Goal: Transaction & Acquisition: Purchase product/service

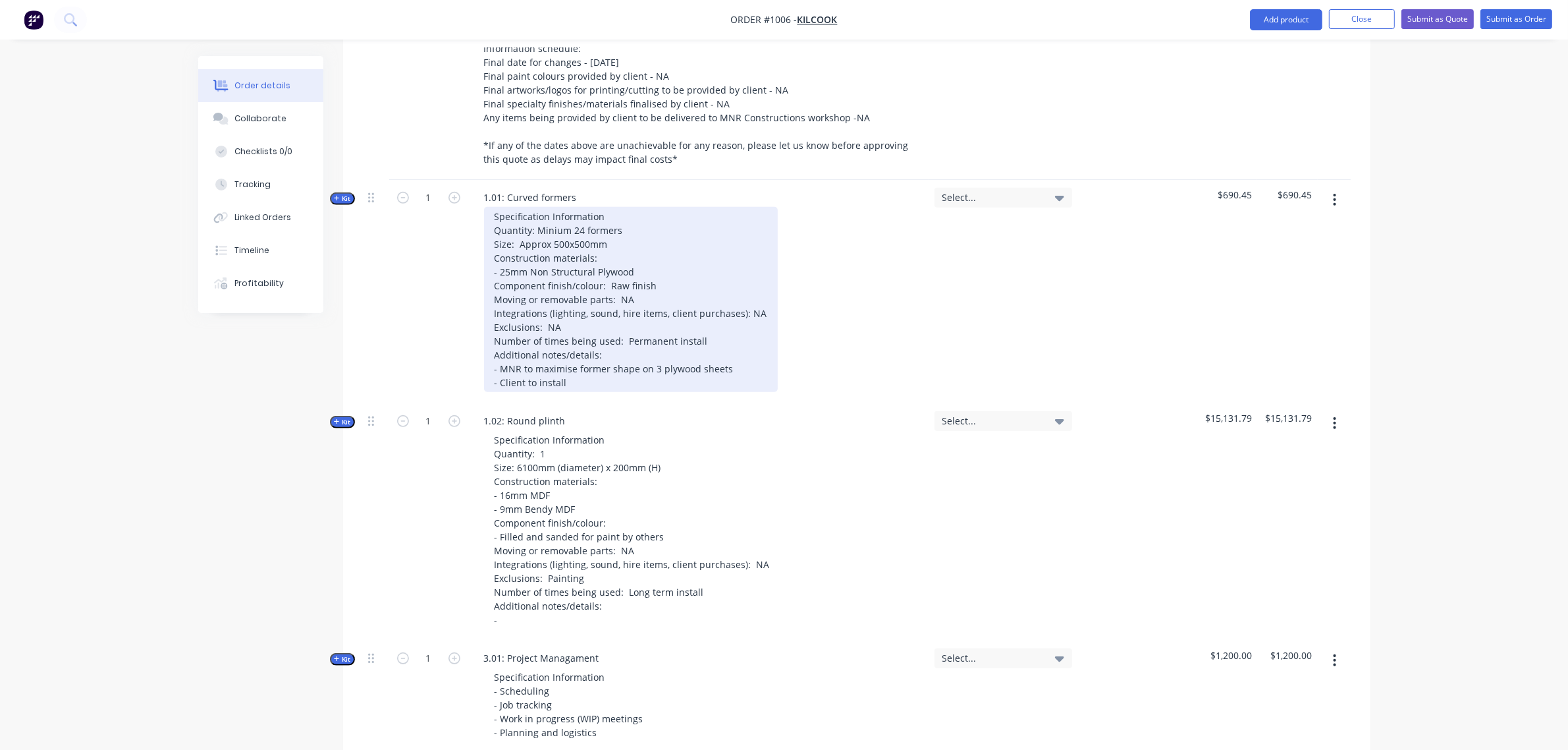
scroll to position [713, 0]
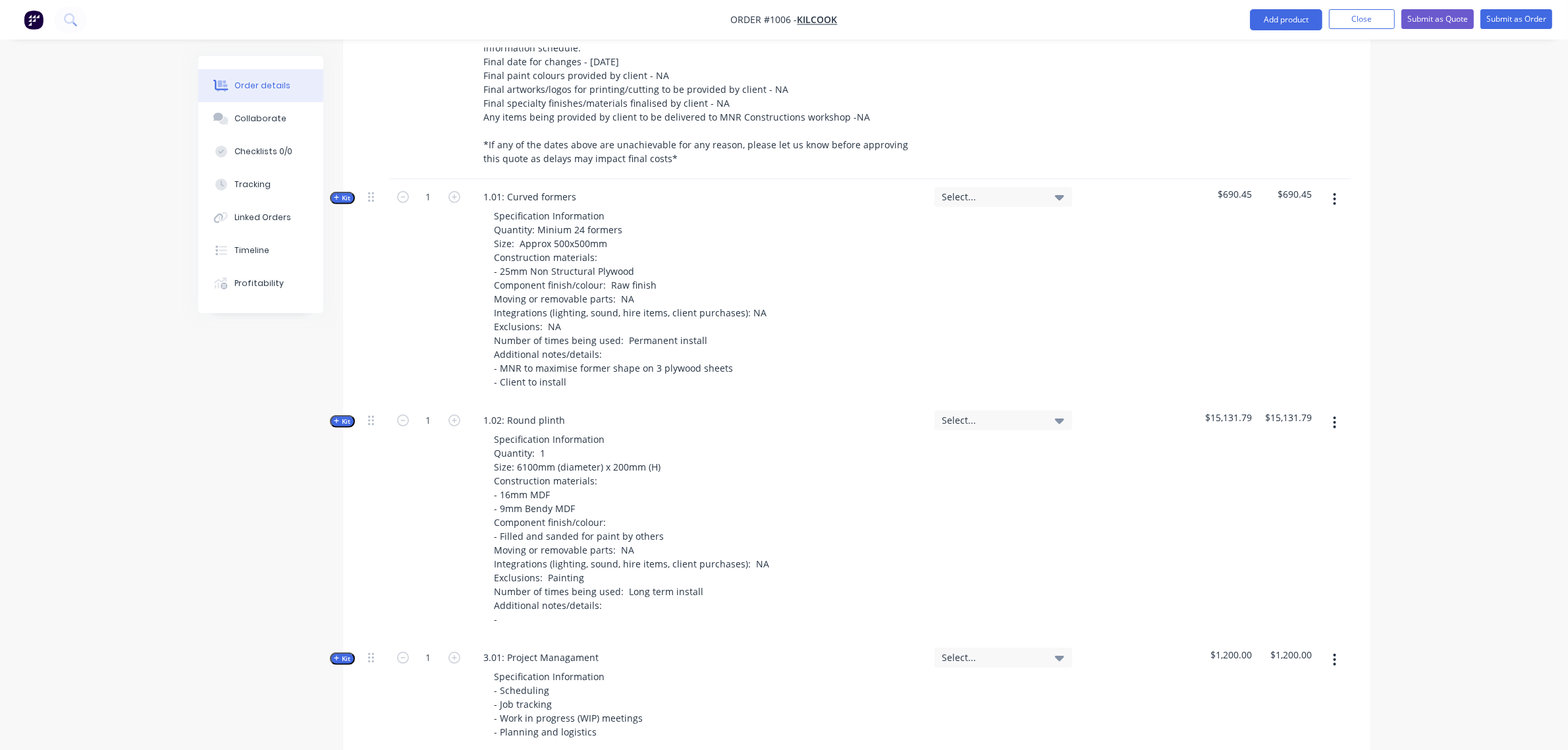
click at [340, 417] on span "Kit" at bounding box center [343, 421] width 17 height 10
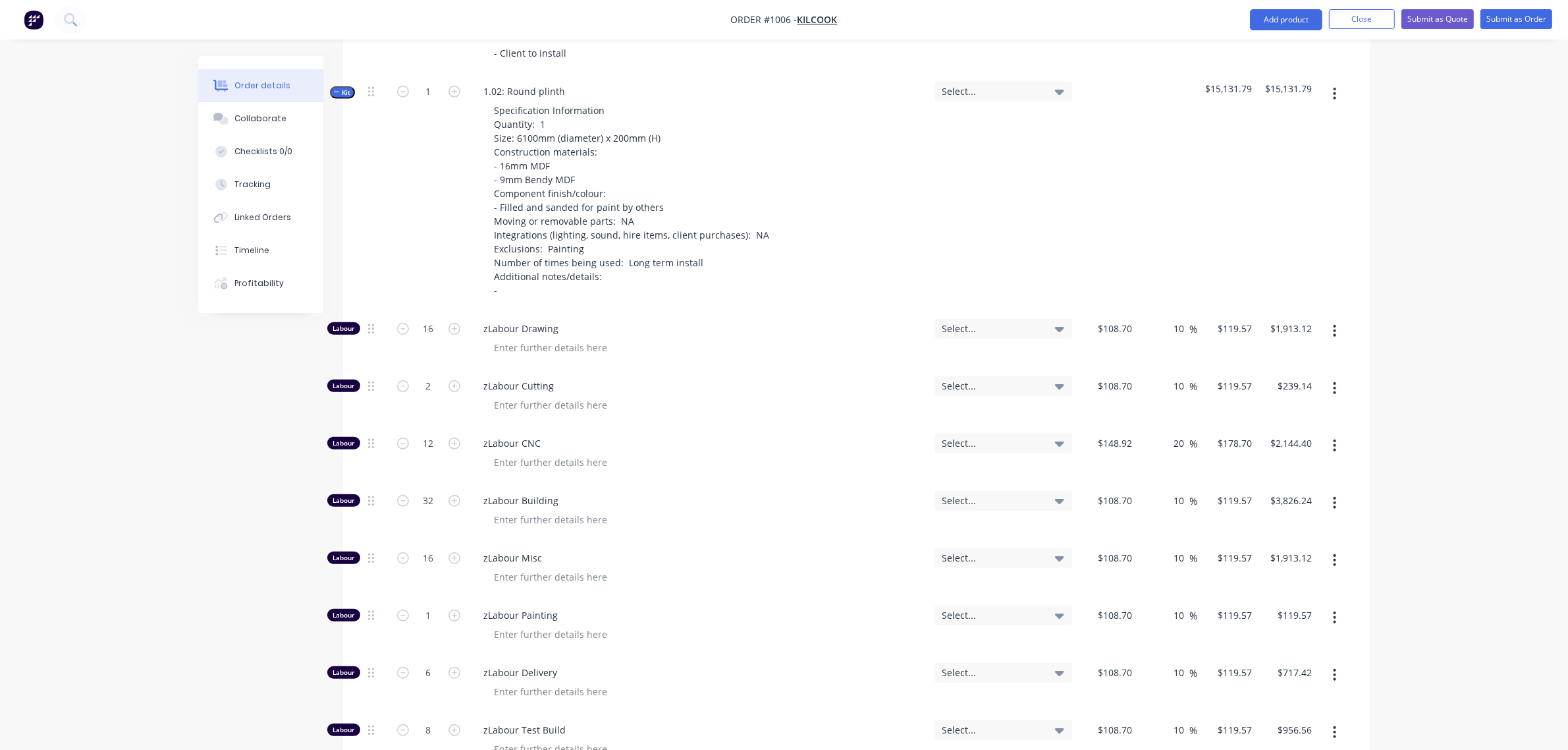
scroll to position [1042, 0]
click at [435, 490] on input "32" at bounding box center [429, 500] width 34 height 20
type input "24"
type input "$2,869.68"
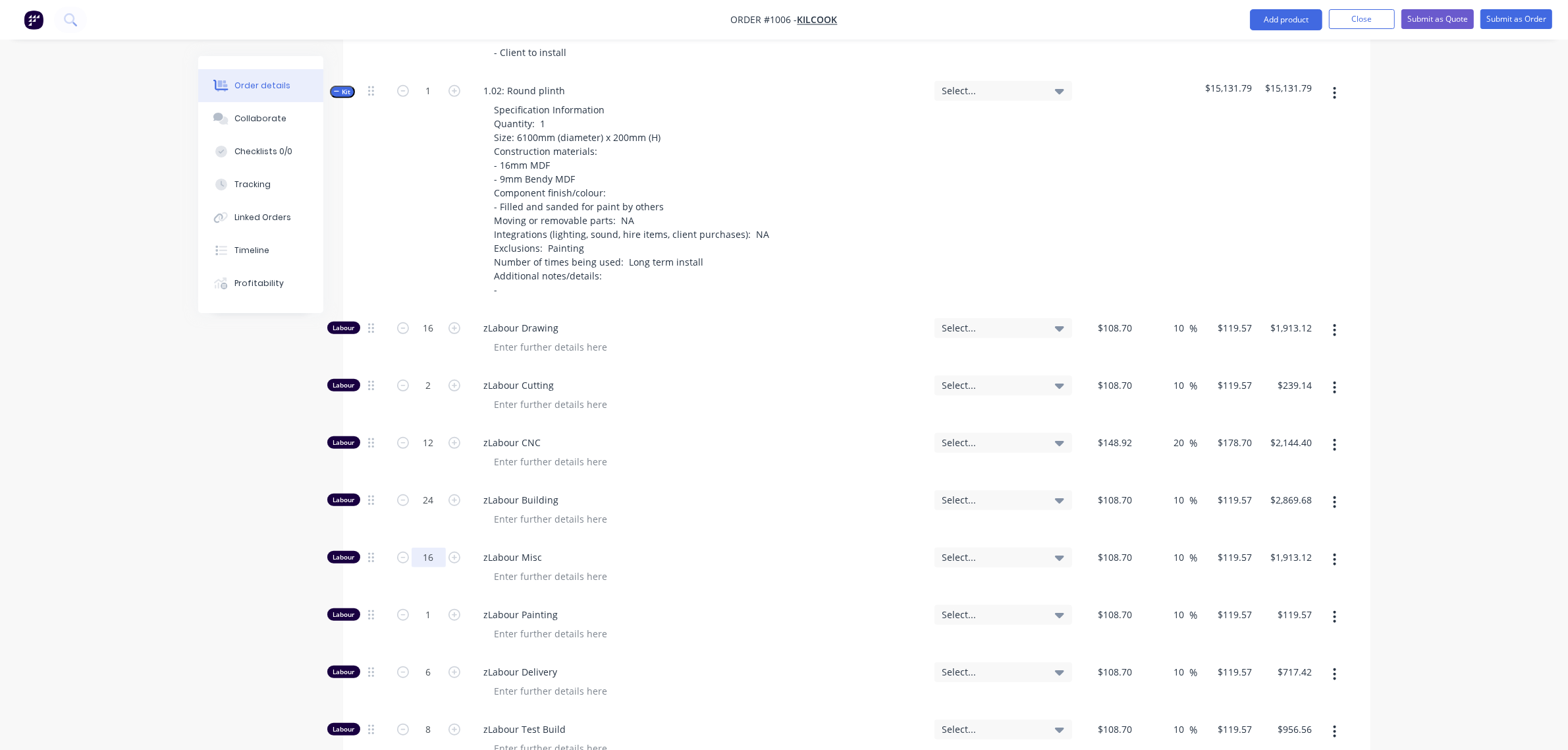
click at [430, 548] on input "16" at bounding box center [429, 557] width 34 height 20
type input "12"
type input "$1,434.84"
drag, startPoint x: 425, startPoint y: 597, endPoint x: 470, endPoint y: 602, distance: 45.3
click at [425, 605] on input "1" at bounding box center [429, 615] width 34 height 20
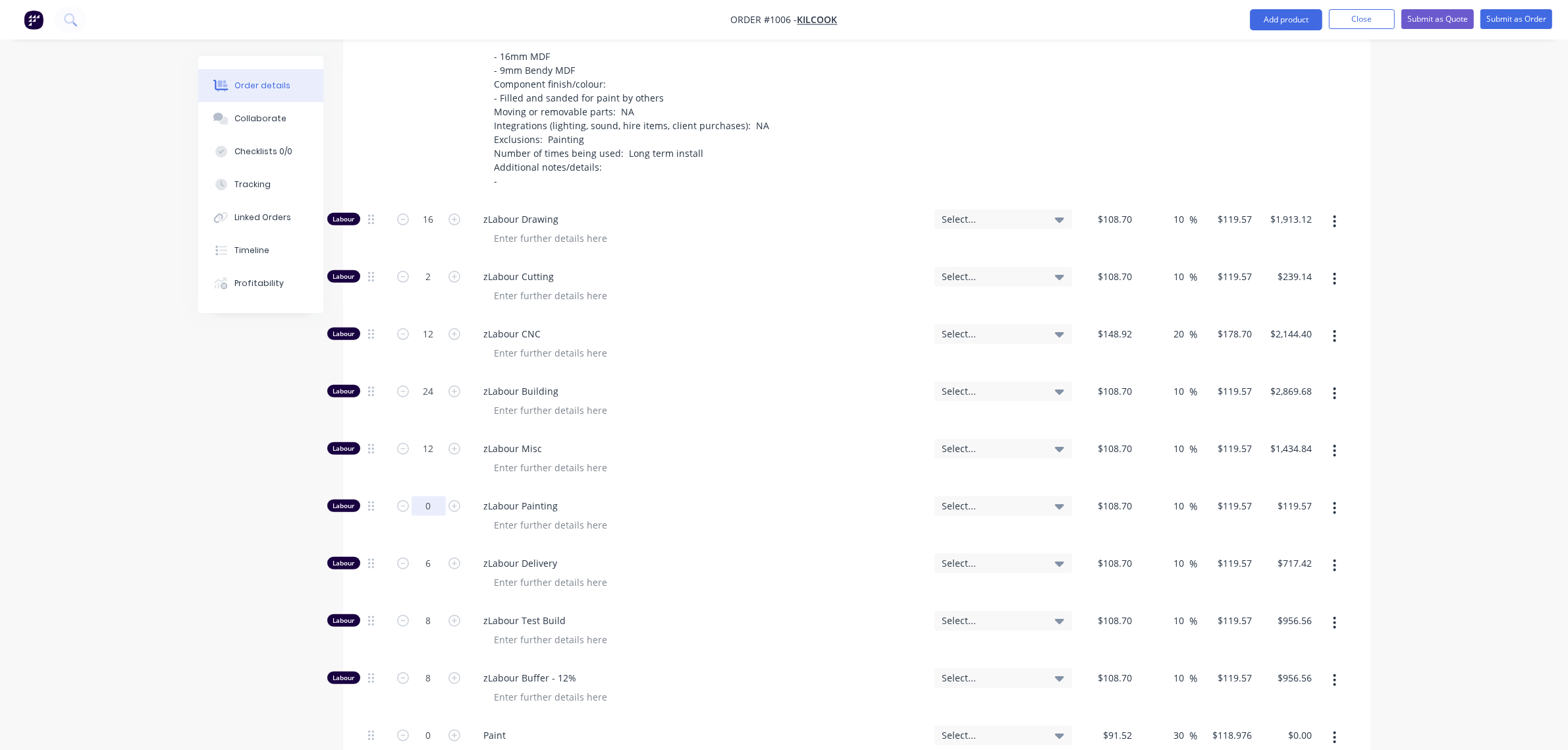
scroll to position [1151, 0]
type input "0"
type input "$0.00"
click at [429, 553] on input "6" at bounding box center [429, 562] width 34 height 20
type input "4"
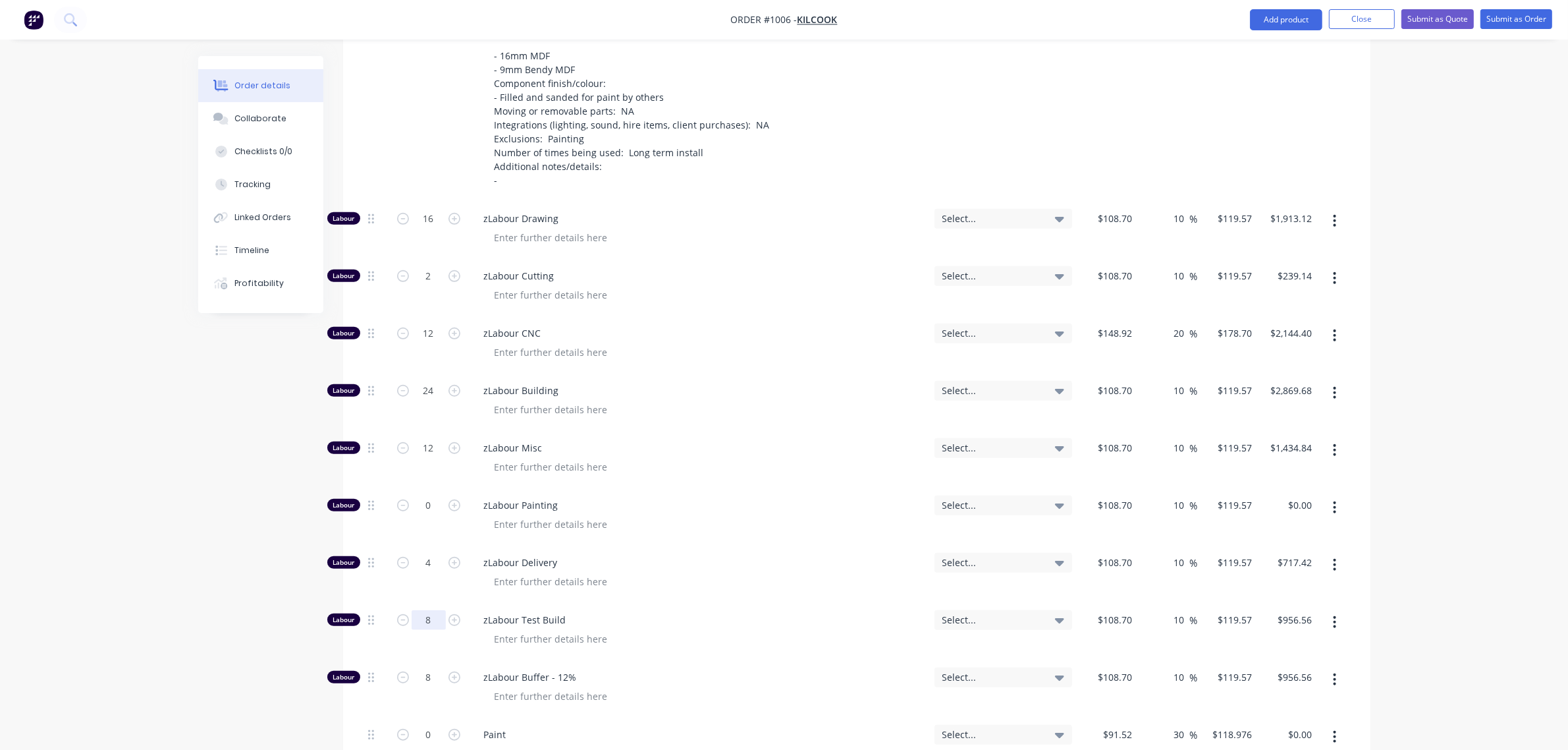
type input "$478.28"
click at [420, 610] on input "8" at bounding box center [429, 620] width 34 height 20
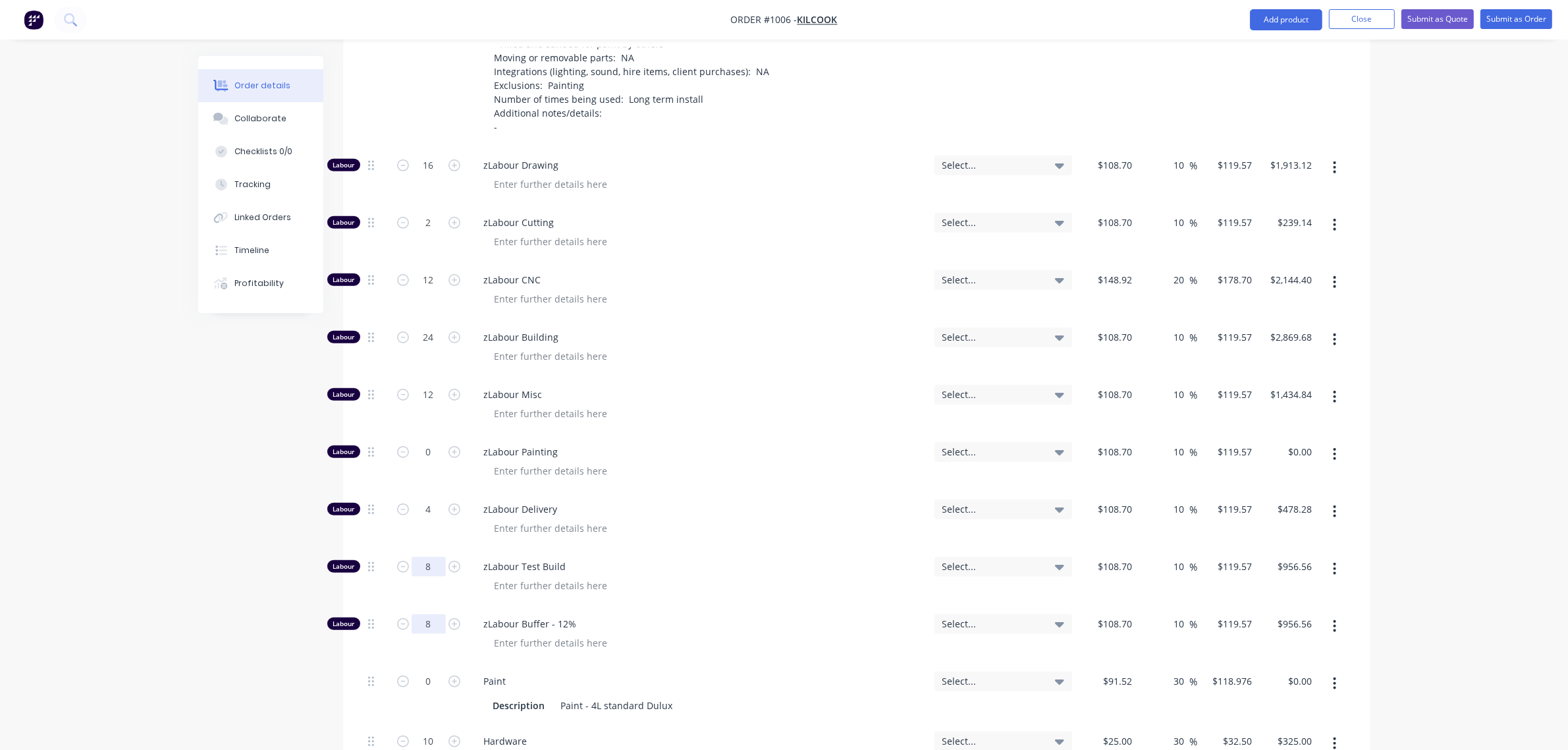
scroll to position [1206, 0]
click at [419, 613] on input "8" at bounding box center [429, 623] width 34 height 20
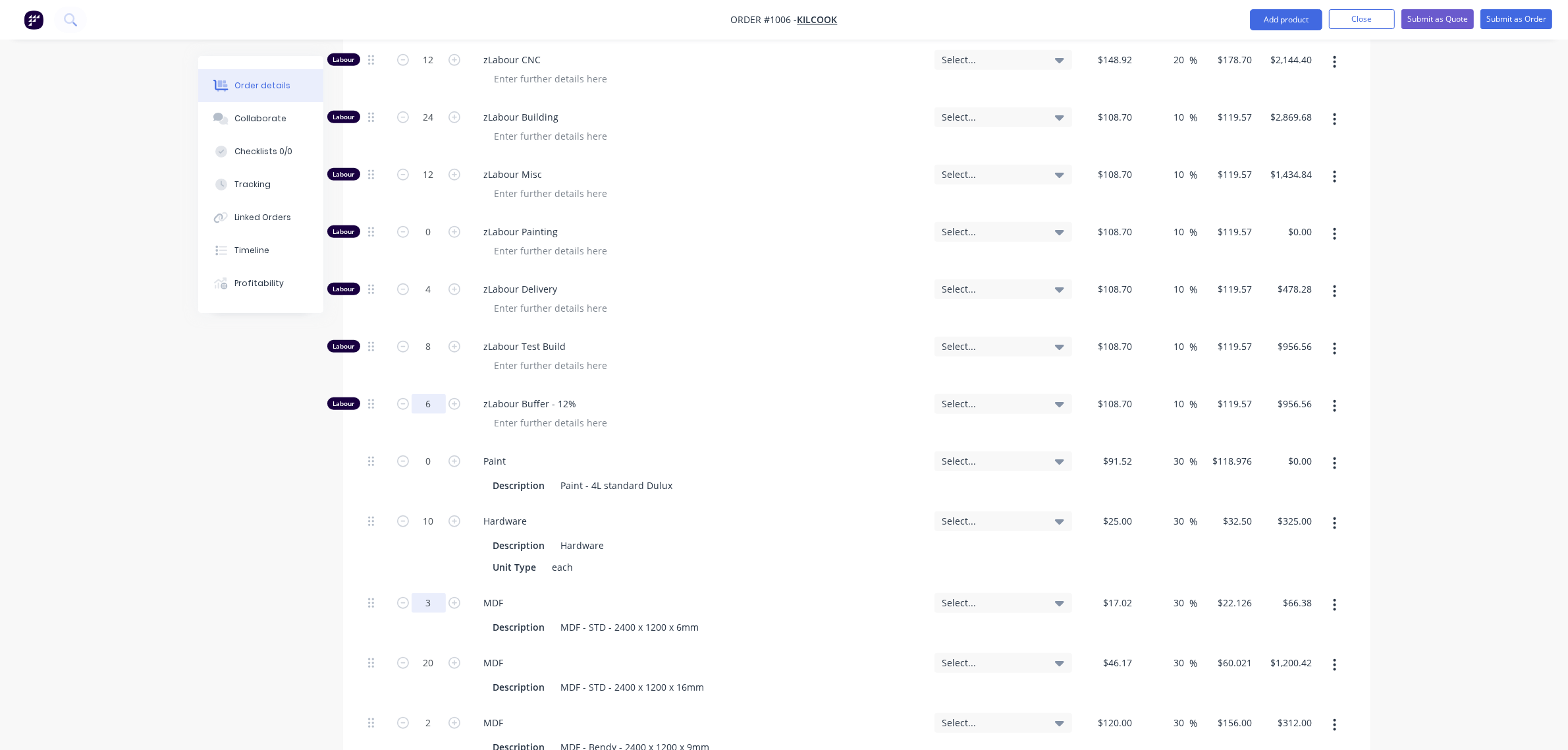
scroll to position [1425, 0]
type input "6"
type input "$717.42"
click at [430, 652] on input "20" at bounding box center [429, 662] width 34 height 20
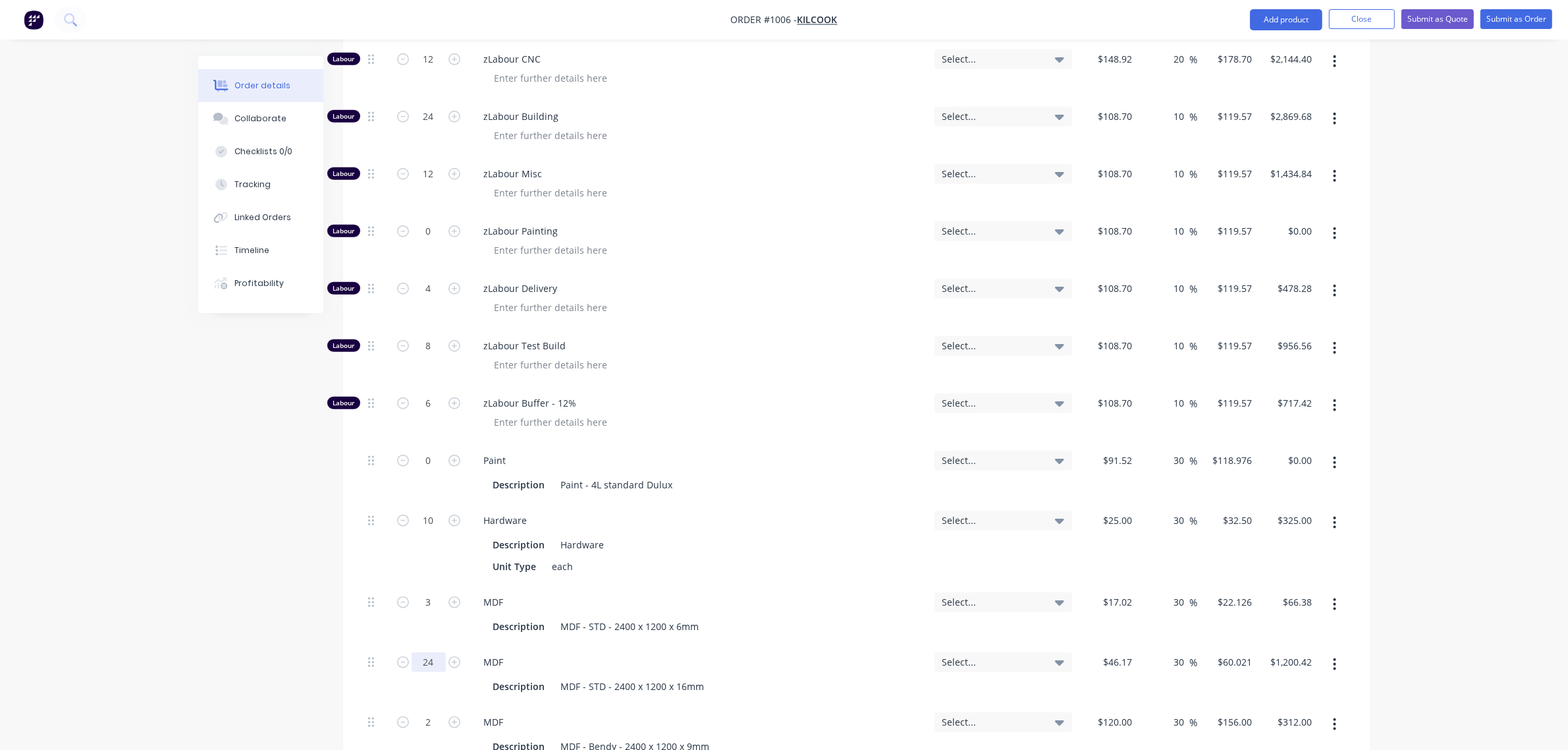
type input "24"
type input "$1,440.50"
click at [425, 713] on input "2" at bounding box center [429, 722] width 34 height 20
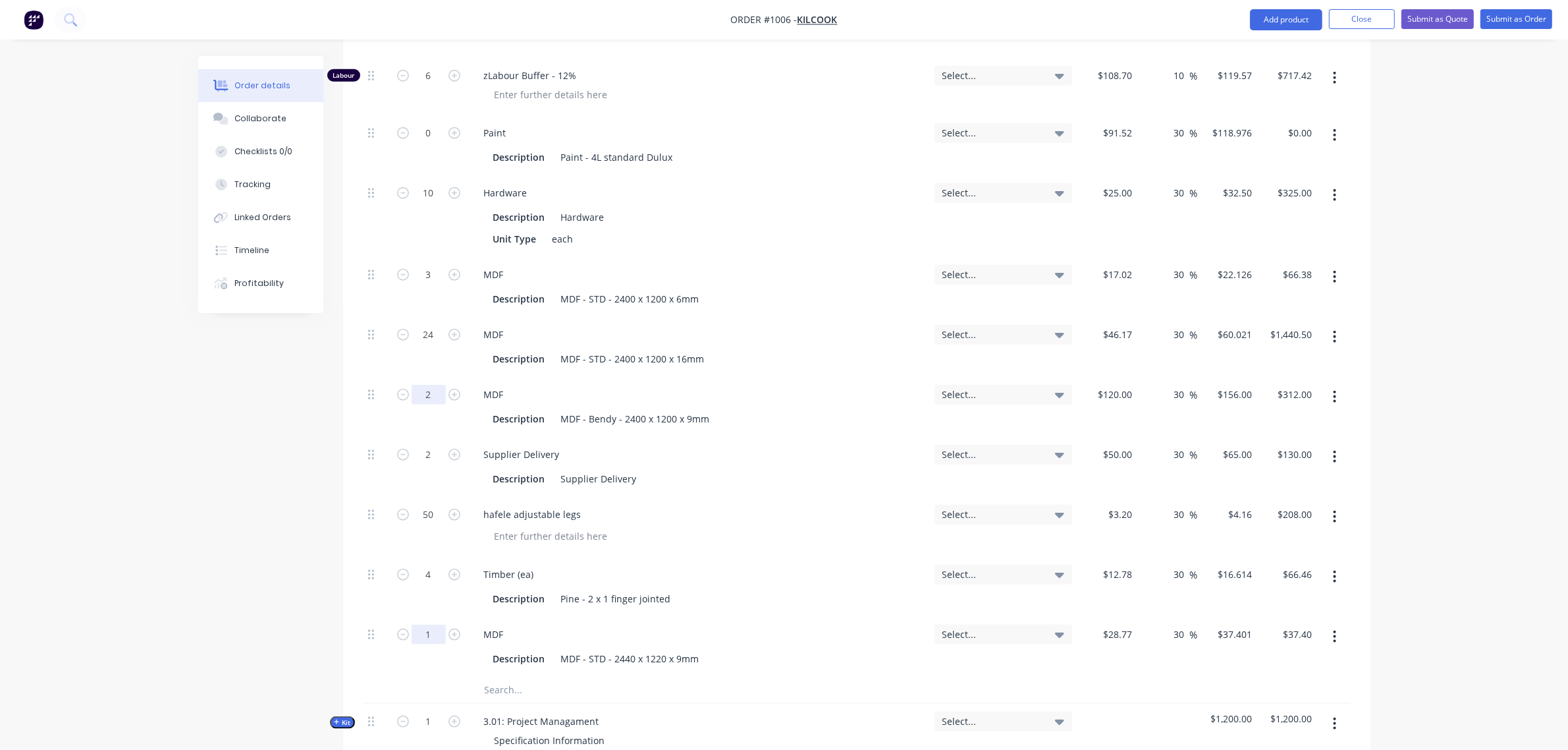
scroll to position [1754, 0]
click at [432, 384] on input "2" at bounding box center [429, 394] width 34 height 20
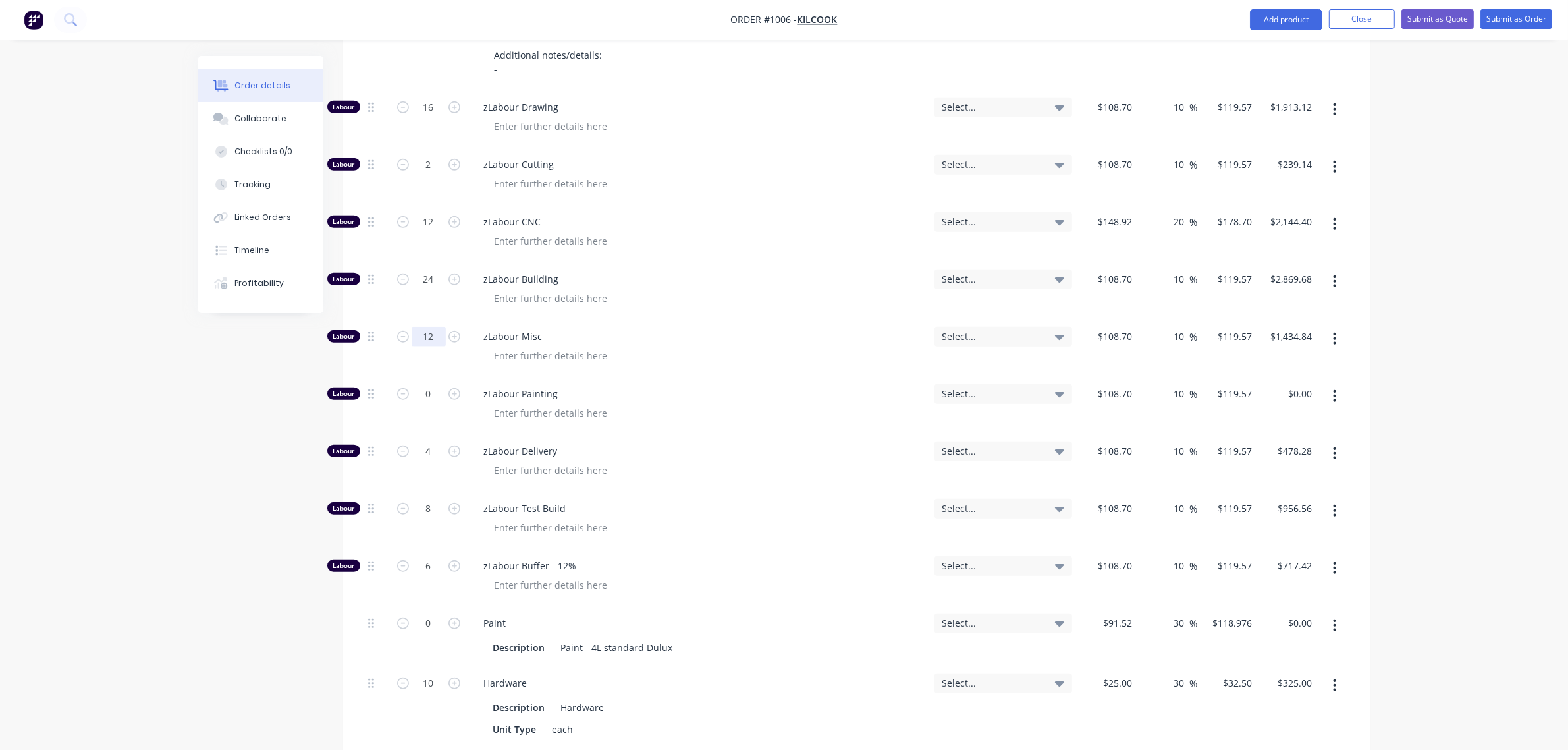
scroll to position [1261, 0]
click at [430, 215] on input "12" at bounding box center [429, 224] width 34 height 20
type input "8"
type input "$1,429.60"
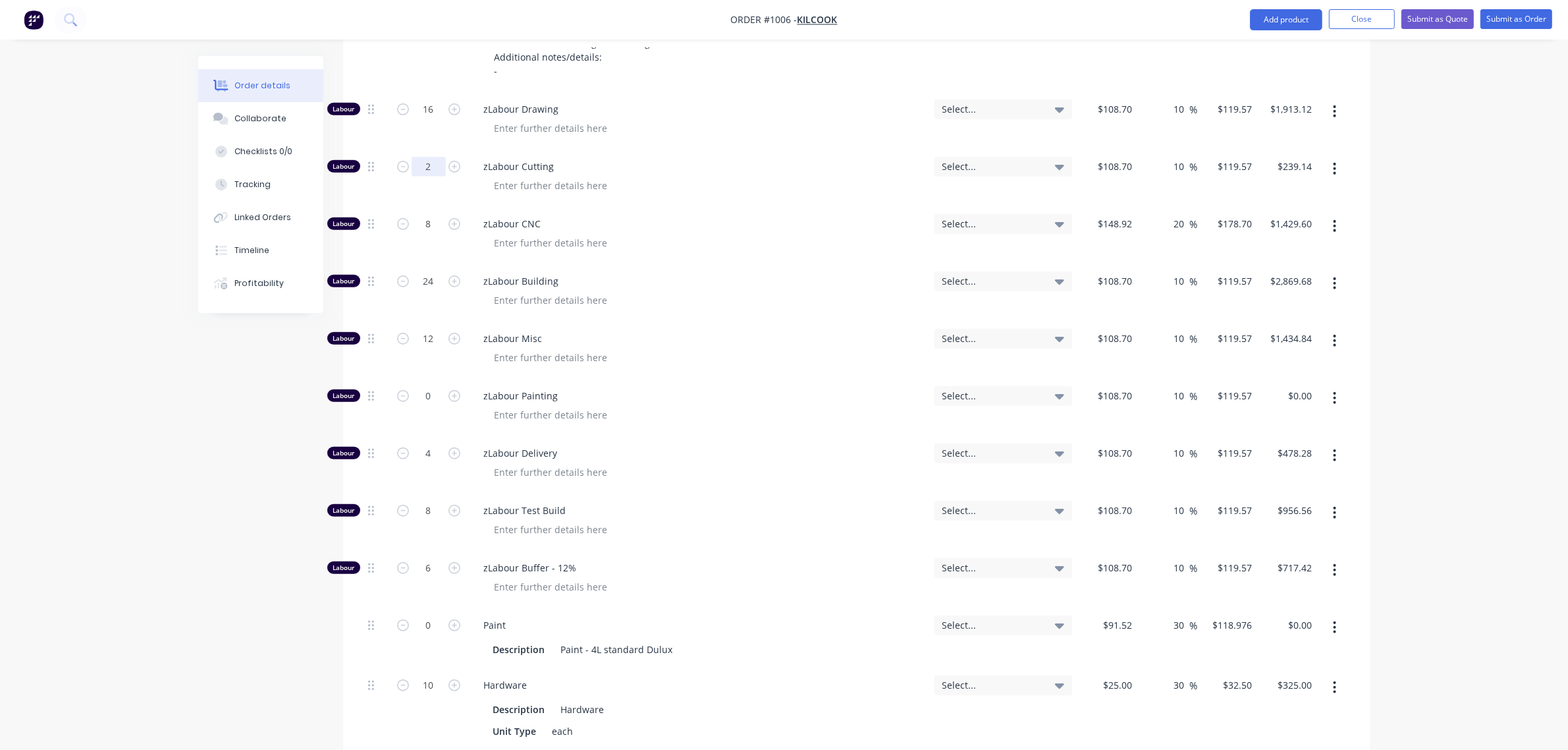
click at [429, 157] on input "2" at bounding box center [429, 167] width 34 height 20
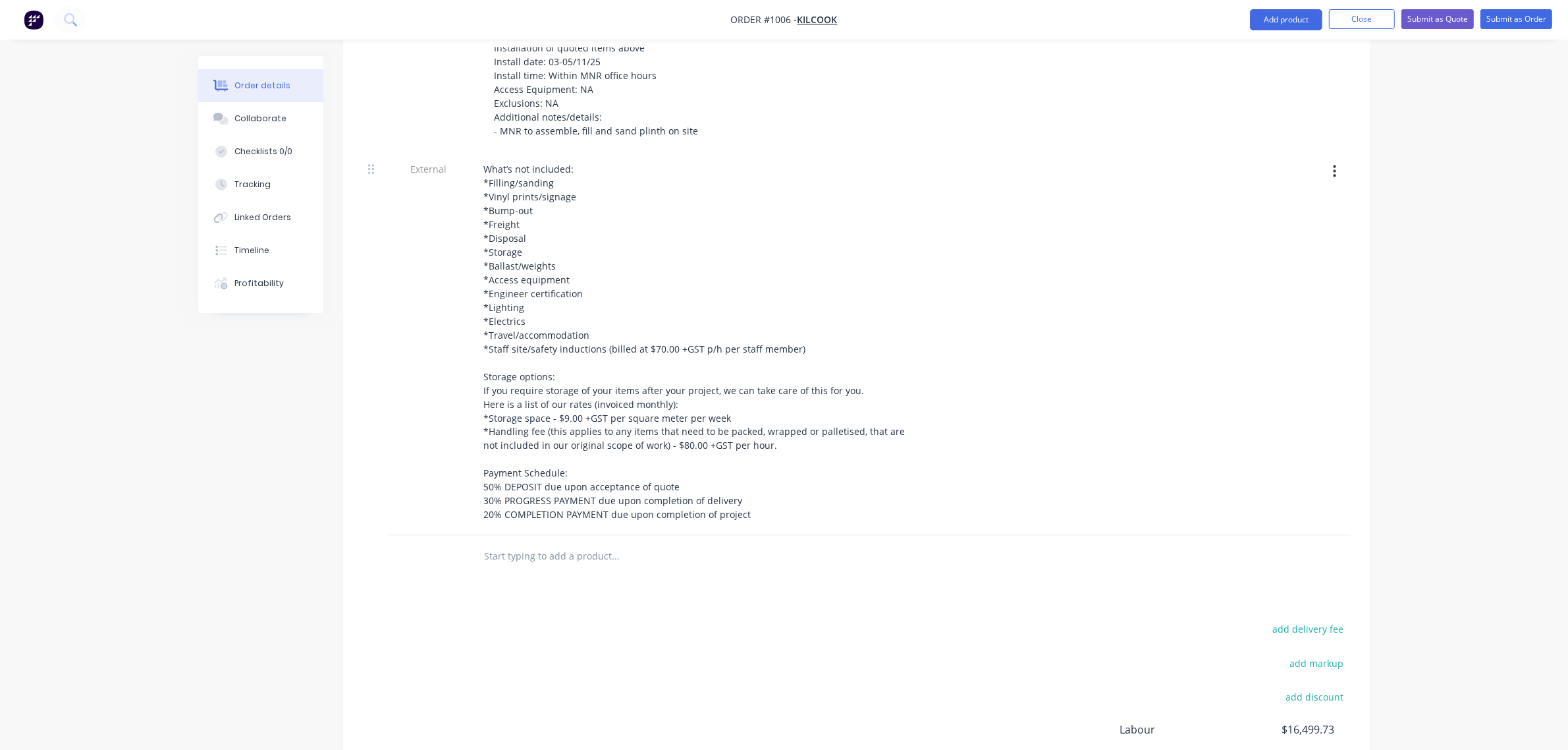
scroll to position [2860, 0]
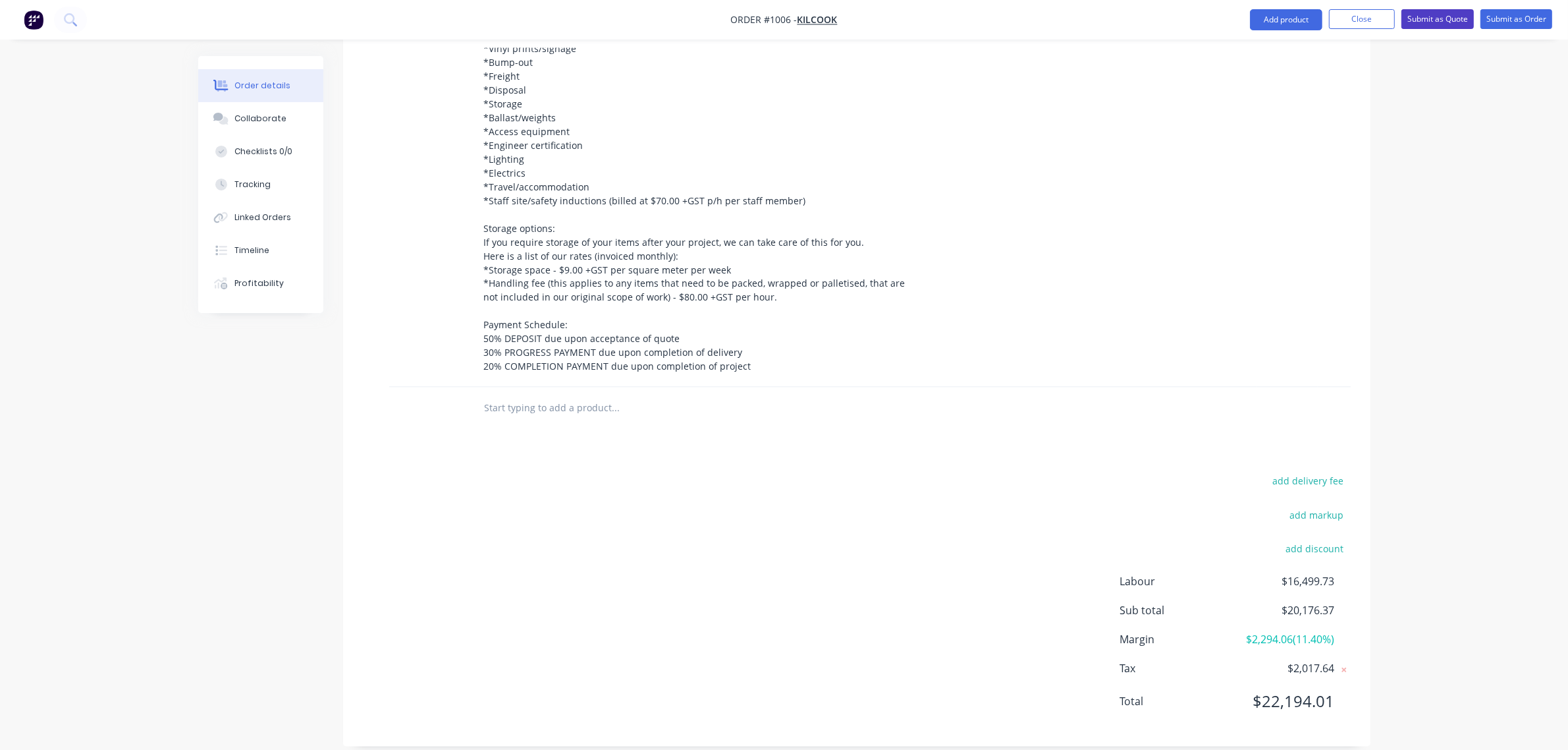
click at [1430, 20] on button "Submit as Quote" at bounding box center [1438, 19] width 73 height 20
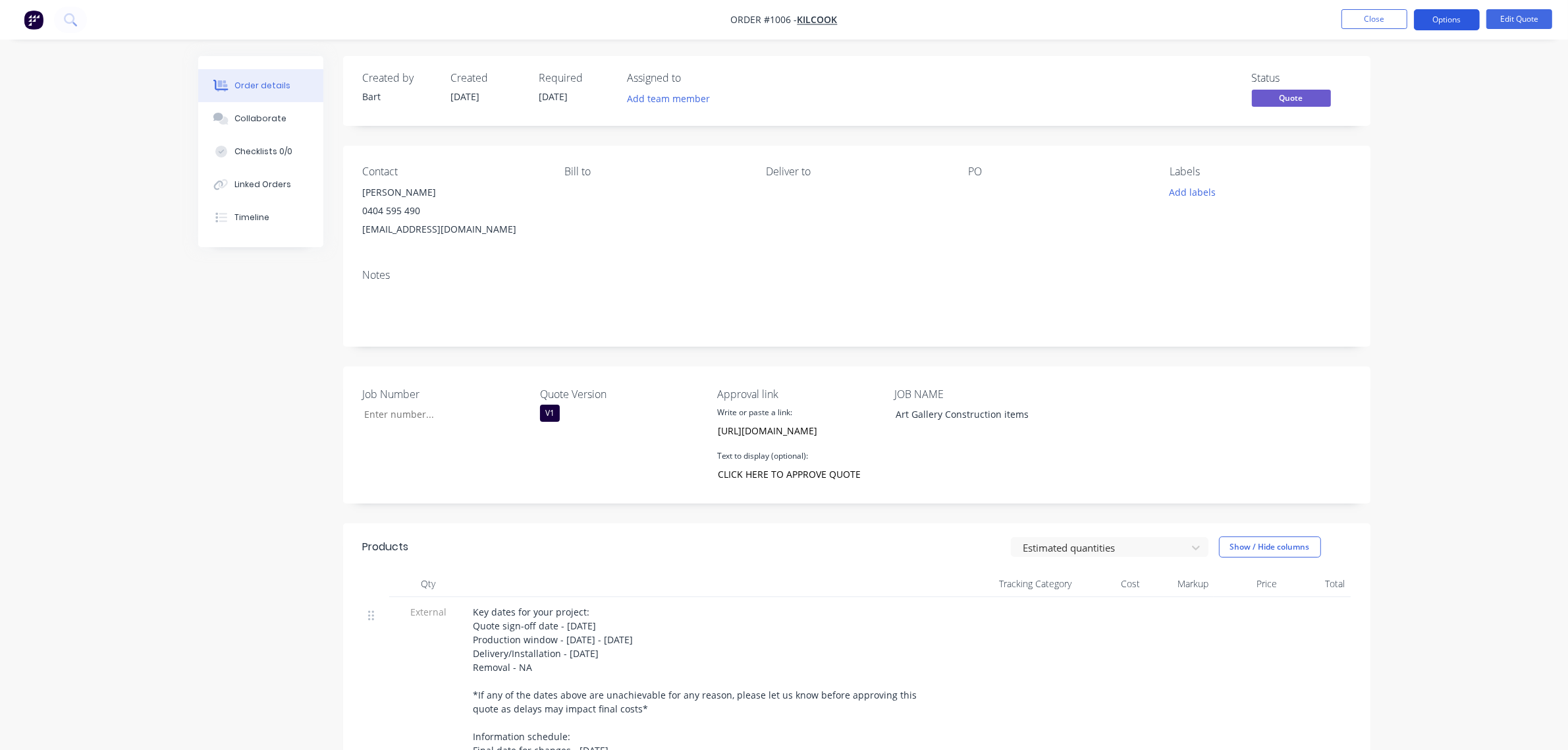
click at [1434, 21] on button "Options" at bounding box center [1446, 20] width 66 height 21
click at [1378, 80] on div "Quote" at bounding box center [1407, 80] width 122 height 19
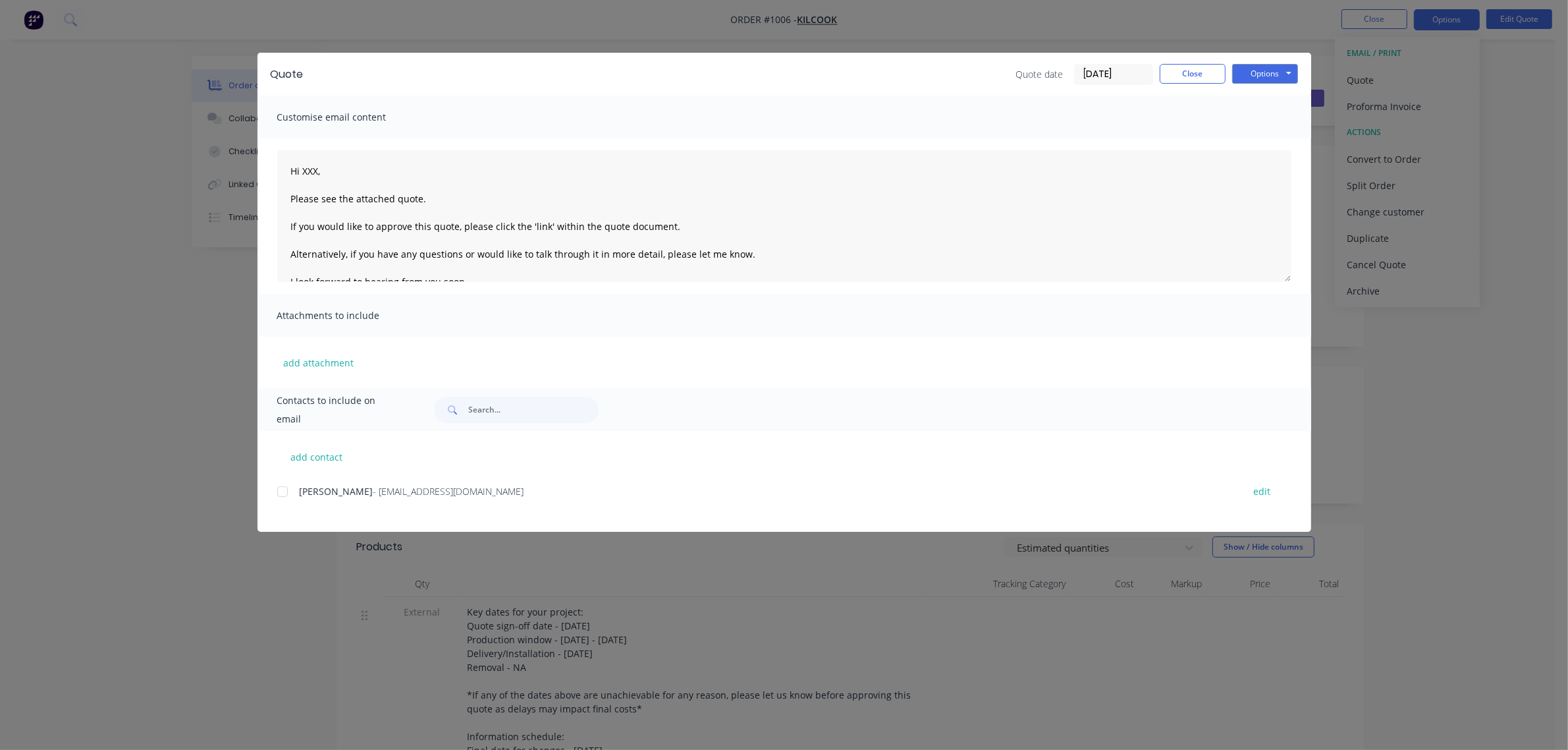
drag, startPoint x: 287, startPoint y: 492, endPoint x: 297, endPoint y: 444, distance: 49.0
click at [287, 491] on div at bounding box center [282, 491] width 27 height 27
click at [323, 163] on textarea "Hi XXX, Please see the attached quote. If you would like to approve this quote,…" at bounding box center [784, 216] width 1014 height 132
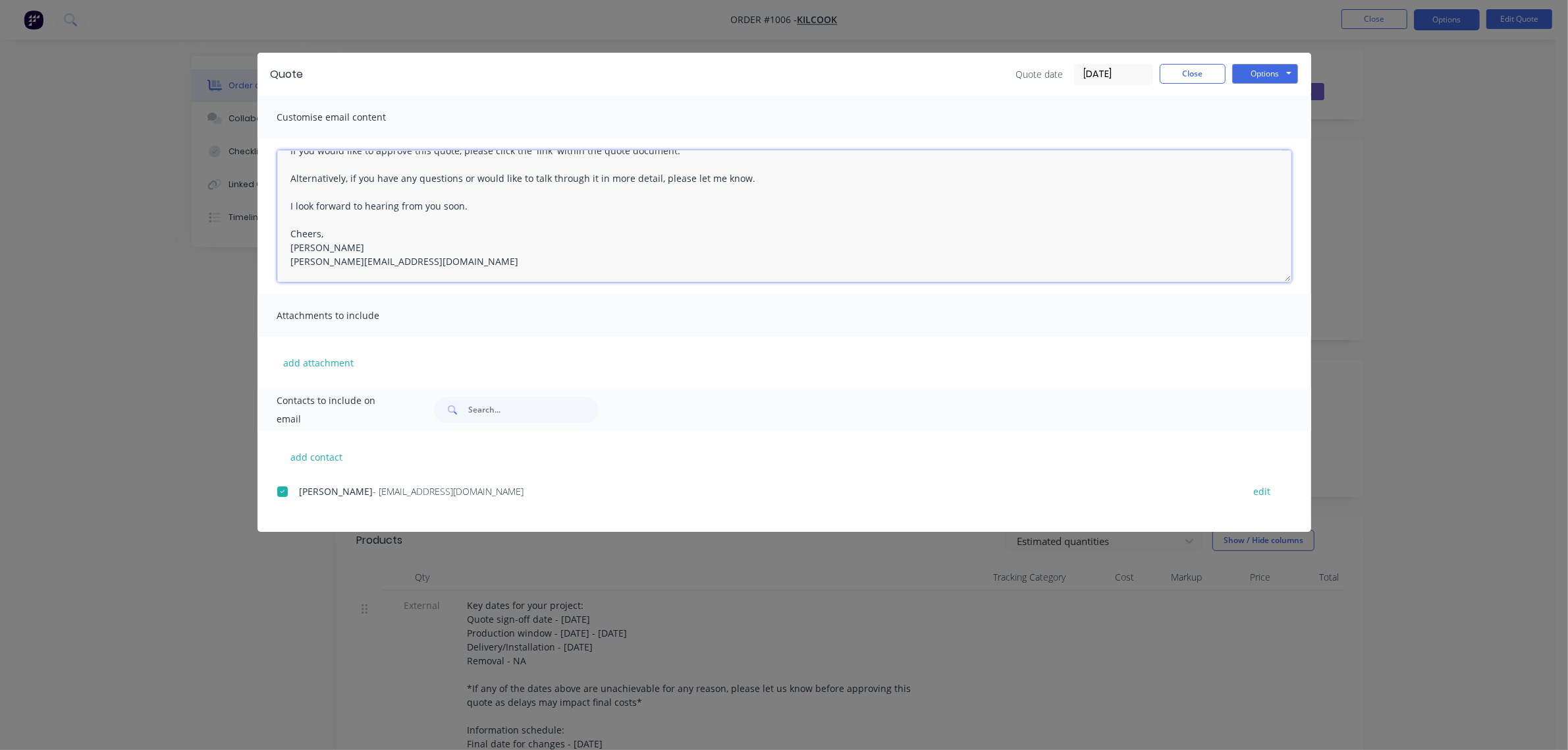
scroll to position [8, 0]
type textarea "Hi [PERSON_NAME], Please see the attached quote. If you would like to approve t…"
click at [1255, 70] on button "Options" at bounding box center [1265, 74] width 66 height 20
click at [1266, 100] on button "Preview" at bounding box center [1274, 98] width 84 height 22
click at [1192, 77] on button "Close" at bounding box center [1193, 74] width 66 height 20
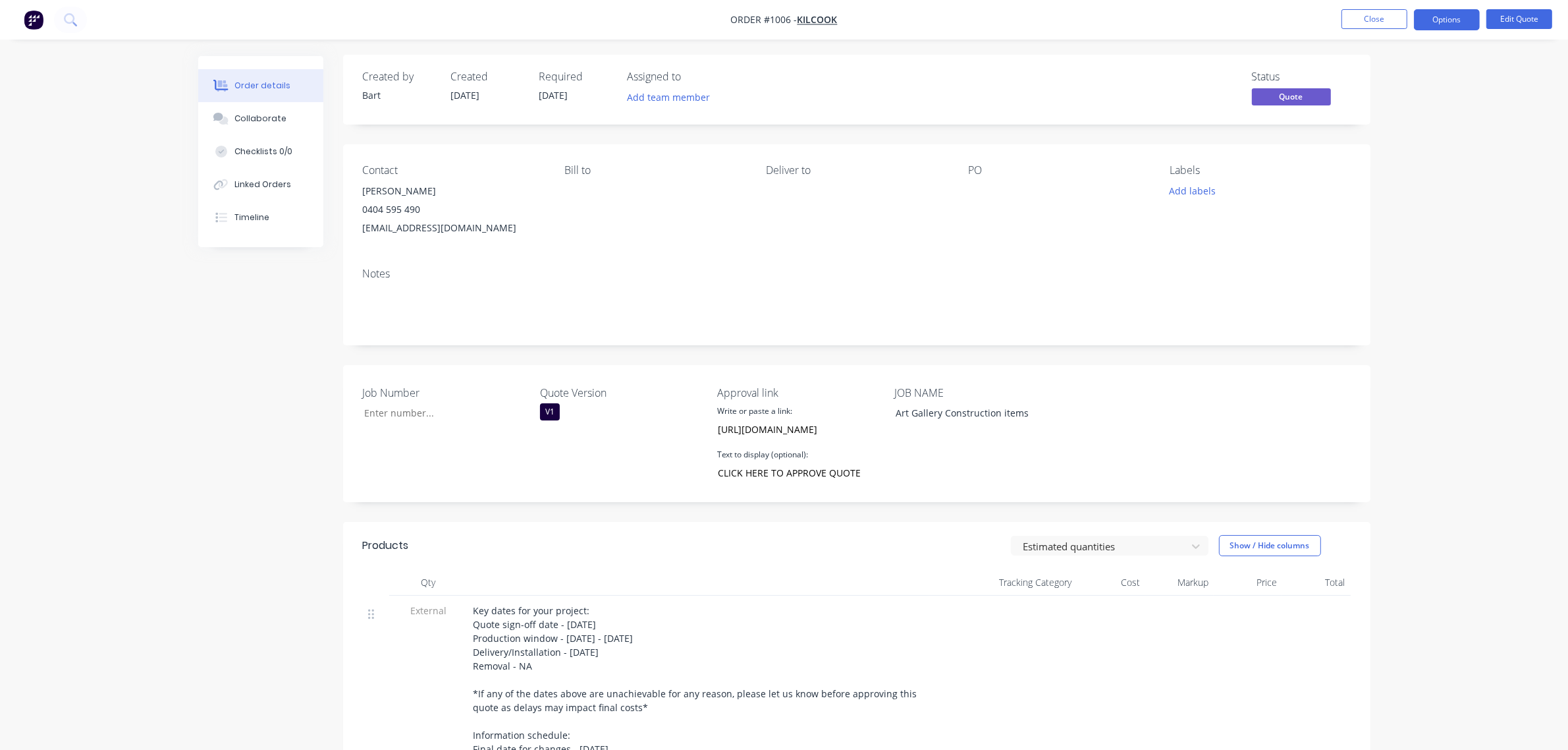
scroll to position [0, 0]
click at [1374, 20] on button "Close" at bounding box center [1374, 19] width 66 height 20
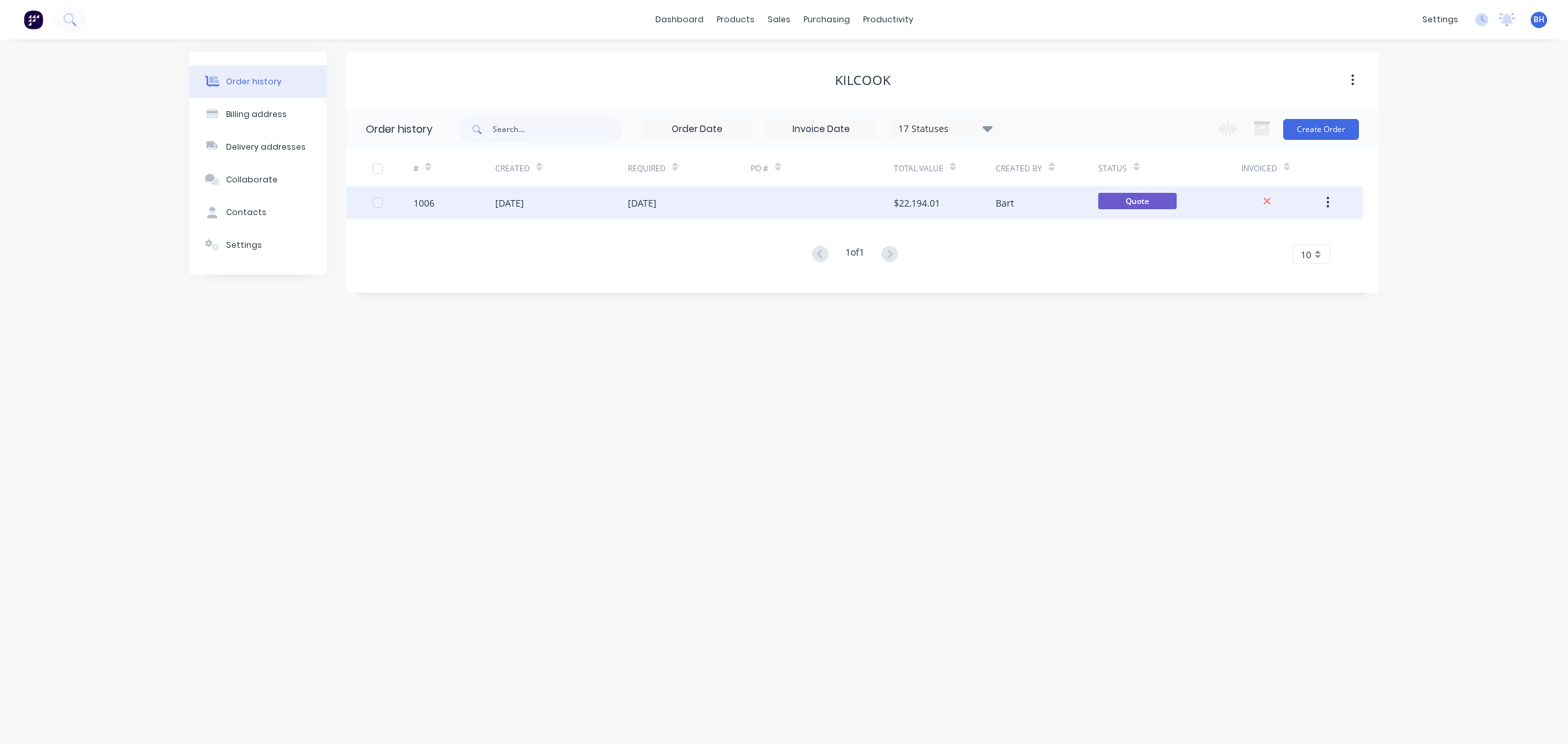
click at [524, 207] on div "[DATE]" at bounding box center [509, 202] width 28 height 13
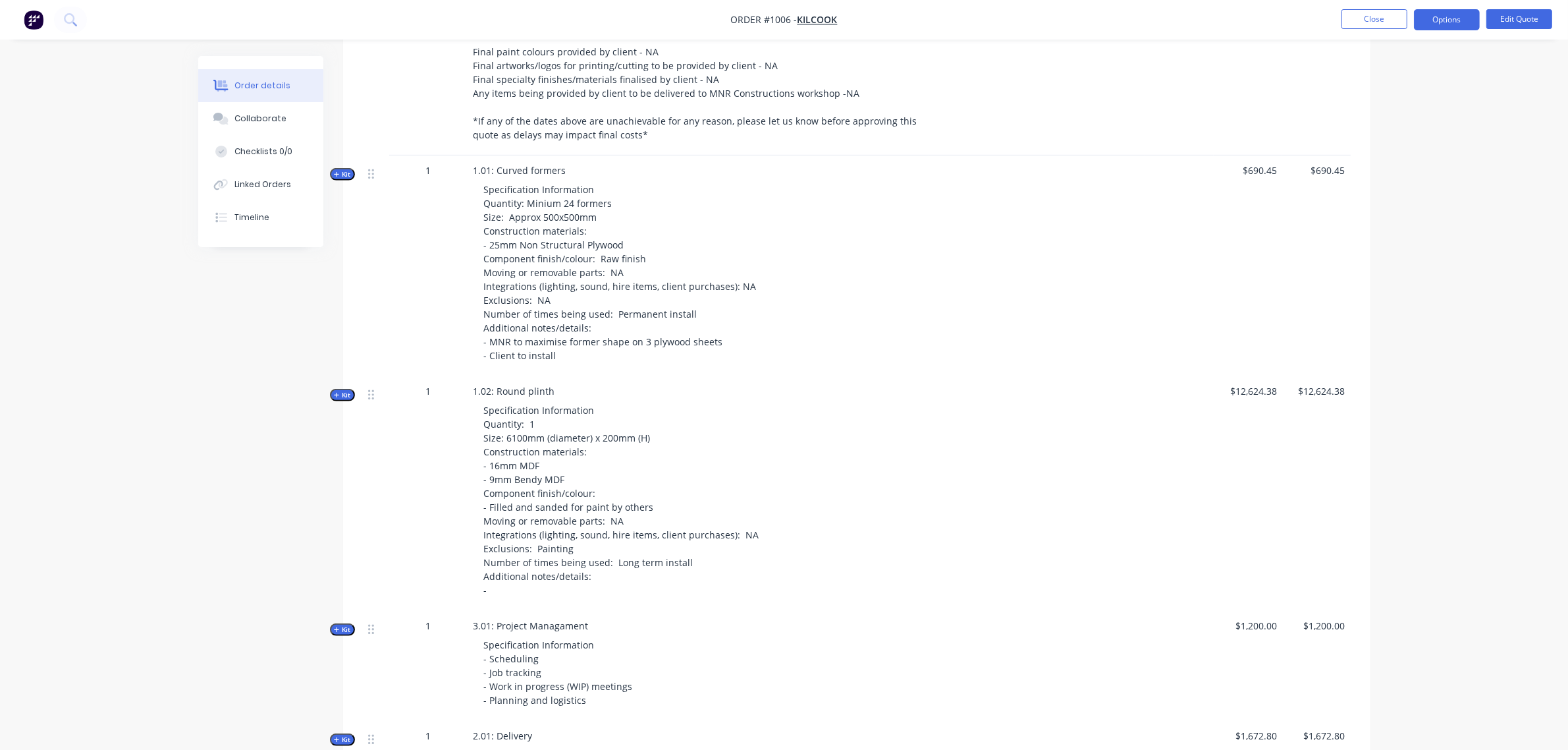
scroll to position [713, 0]
drag, startPoint x: 590, startPoint y: 572, endPoint x: 603, endPoint y: 576, distance: 13.6
click at [590, 571] on div "Specification Information Quantity: 1 Size: 6100mm (diameter) x 200mm (H) Const…" at bounding box center [699, 499] width 451 height 204
click at [603, 579] on div "Specification Information Quantity: 1 Size: 6100mm (diameter) x 200mm (H) Const…" at bounding box center [699, 499] width 451 height 204
click at [571, 565] on span "Specification Information Quantity: 1 Size: 6100mm (diameter) x 200mm (H) Const…" at bounding box center [622, 499] width 276 height 193
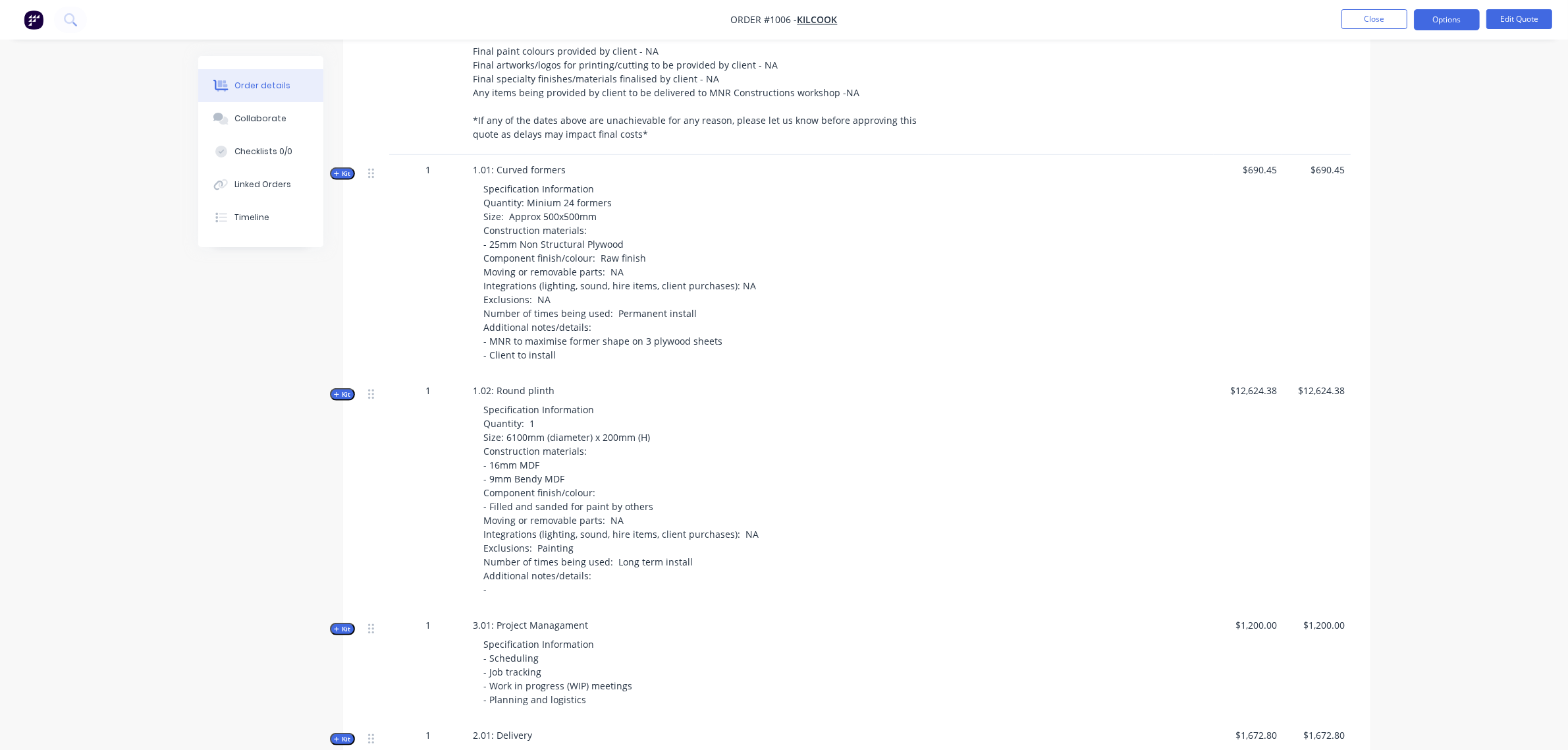
click at [583, 571] on span "Specification Information Quantity: 1 Size: 6100mm (diameter) x 200mm (H) Const…" at bounding box center [622, 499] width 276 height 193
click at [571, 560] on span "Specification Information Quantity: 1 Size: 6100mm (diameter) x 200mm (H) Const…" at bounding box center [622, 499] width 276 height 193
click at [549, 526] on span "Specification Information Quantity: 1 Size: 6100mm (diameter) x 200mm (H) Const…" at bounding box center [622, 499] width 276 height 193
click at [548, 528] on span "Specification Information Quantity: 1 Size: 6100mm (diameter) x 200mm (H) Const…" at bounding box center [622, 499] width 276 height 193
drag, startPoint x: 540, startPoint y: 542, endPoint x: 544, endPoint y: 580, distance: 38.2
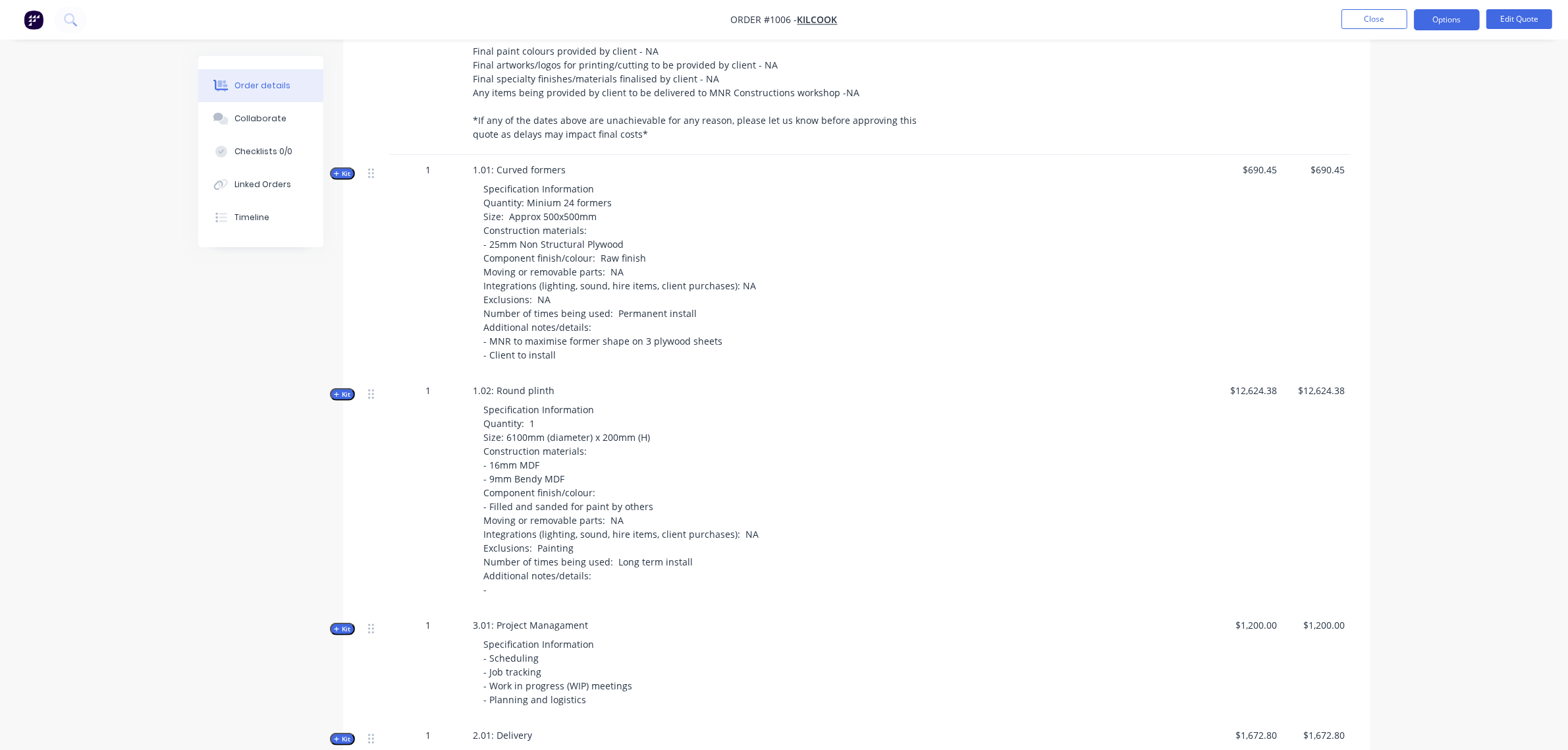
click at [540, 544] on span "Specification Information Quantity: 1 Size: 6100mm (diameter) x 200mm (H) Const…" at bounding box center [622, 499] width 276 height 193
drag, startPoint x: 544, startPoint y: 580, endPoint x: 548, endPoint y: 574, distance: 7.2
click at [545, 580] on span "Specification Information Quantity: 1 Size: 6100mm (diameter) x 200mm (H) Const…" at bounding box center [622, 499] width 276 height 193
drag, startPoint x: 548, startPoint y: 572, endPoint x: 521, endPoint y: 584, distance: 29.5
click at [547, 572] on span "Specification Information Quantity: 1 Size: 6100mm (diameter) x 200mm (H) Const…" at bounding box center [622, 499] width 276 height 193
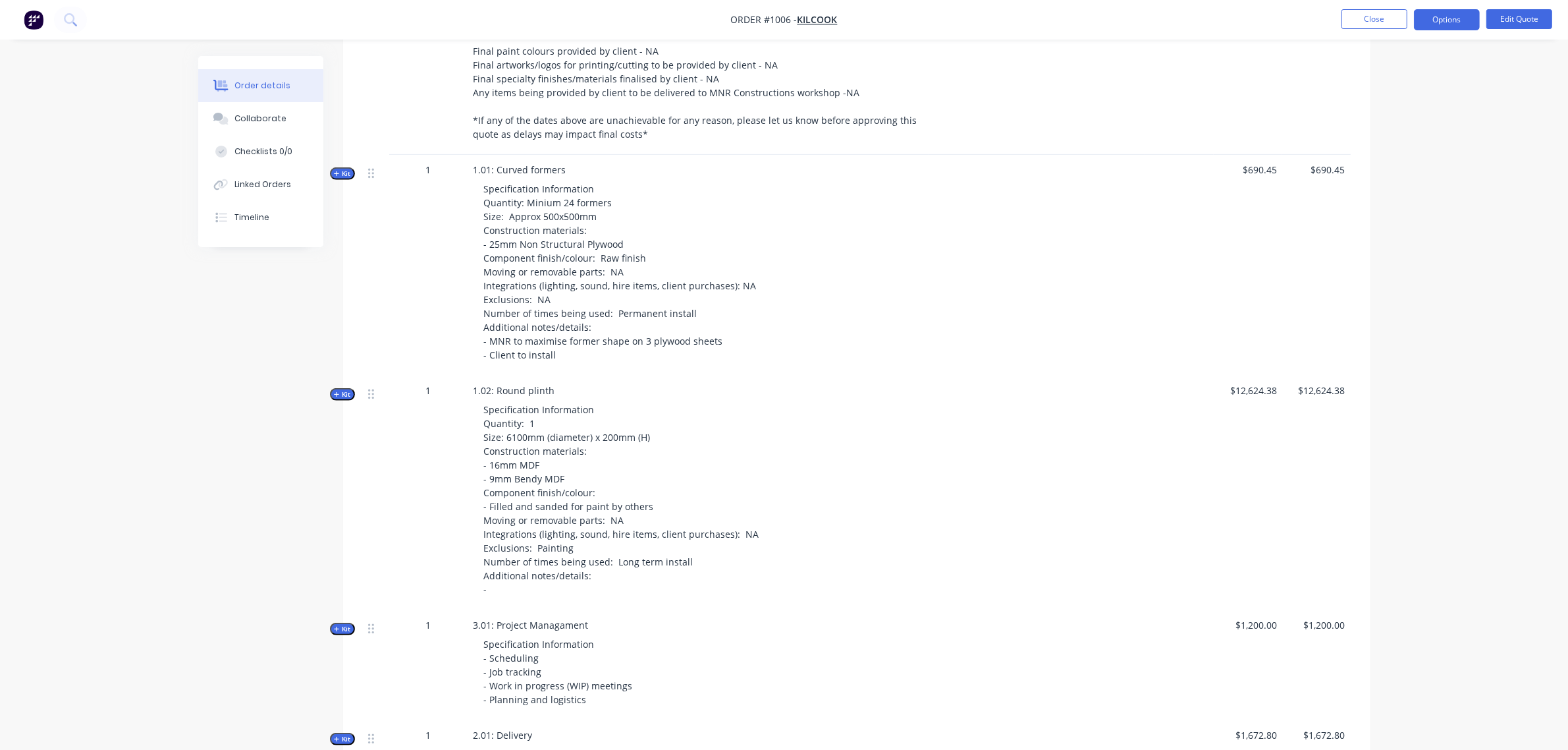
click at [491, 588] on div "Specification Information Quantity: 1 Size: 6100mm (diameter) x 200mm (H) Const…" at bounding box center [699, 499] width 451 height 204
click at [491, 592] on div "Specification Information Quantity: 1 Size: 6100mm (diameter) x 200mm (H) Const…" at bounding box center [699, 499] width 451 height 204
click at [493, 576] on span "Specification Information Quantity: 1 Size: 6100mm (diameter) x 200mm (H) Const…" at bounding box center [622, 499] width 276 height 193
click at [1503, 18] on button "Edit Quote" at bounding box center [1519, 19] width 66 height 20
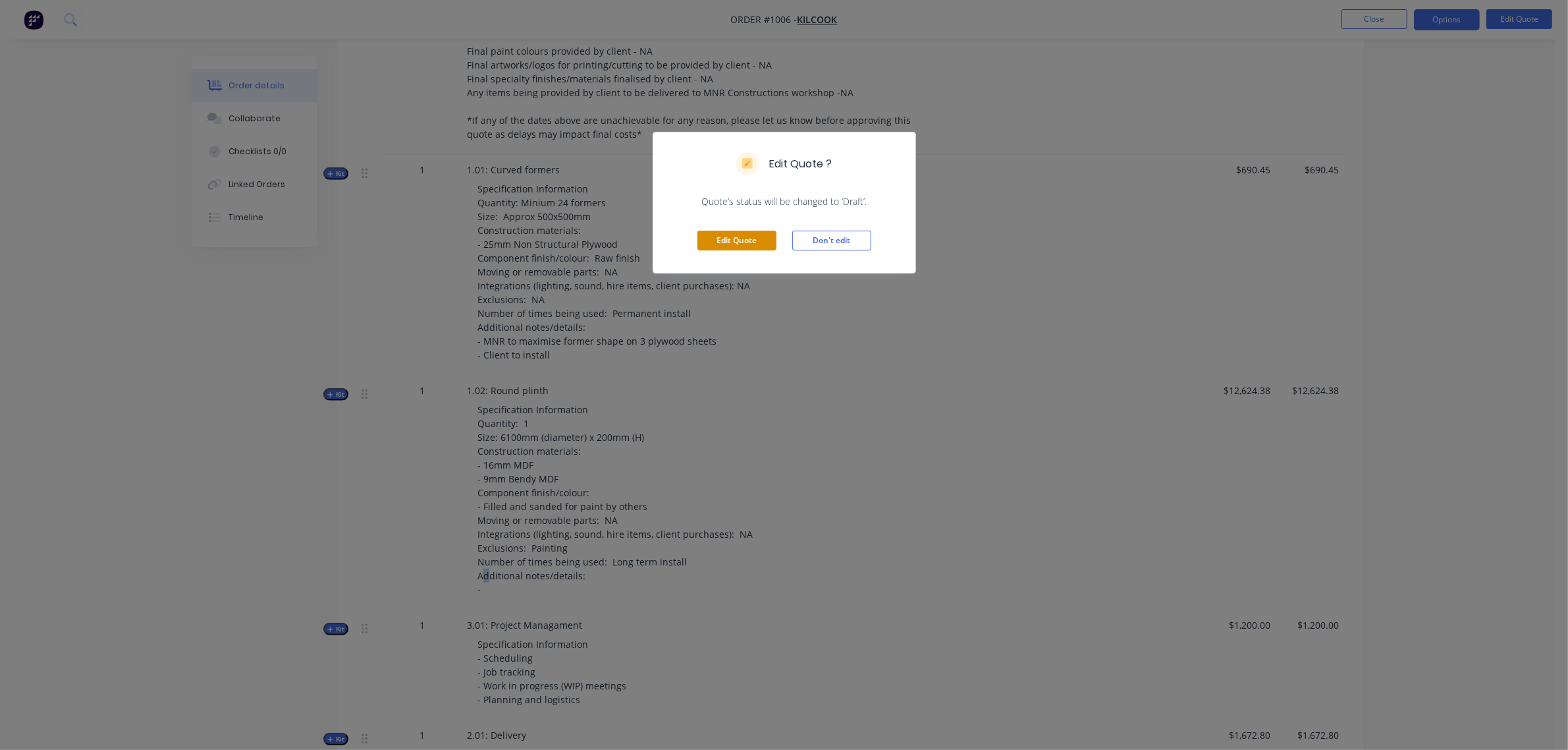
click at [743, 235] on button "Edit Quote" at bounding box center [737, 240] width 79 height 20
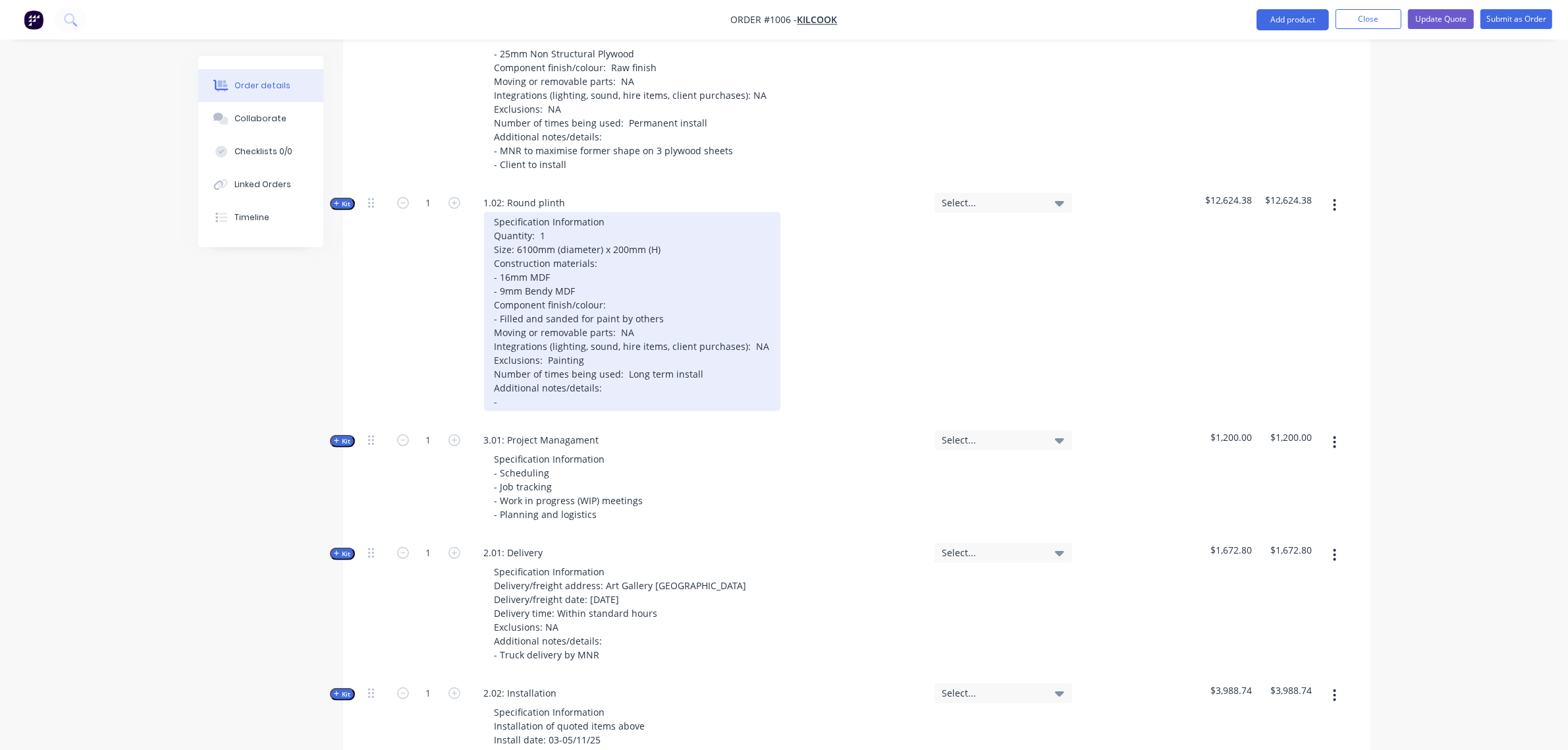
scroll to position [933, 0]
click at [533, 381] on div "Specification Information Quantity: 1 Size: 6100mm (diameter) x 200mm (H) Const…" at bounding box center [633, 311] width 297 height 199
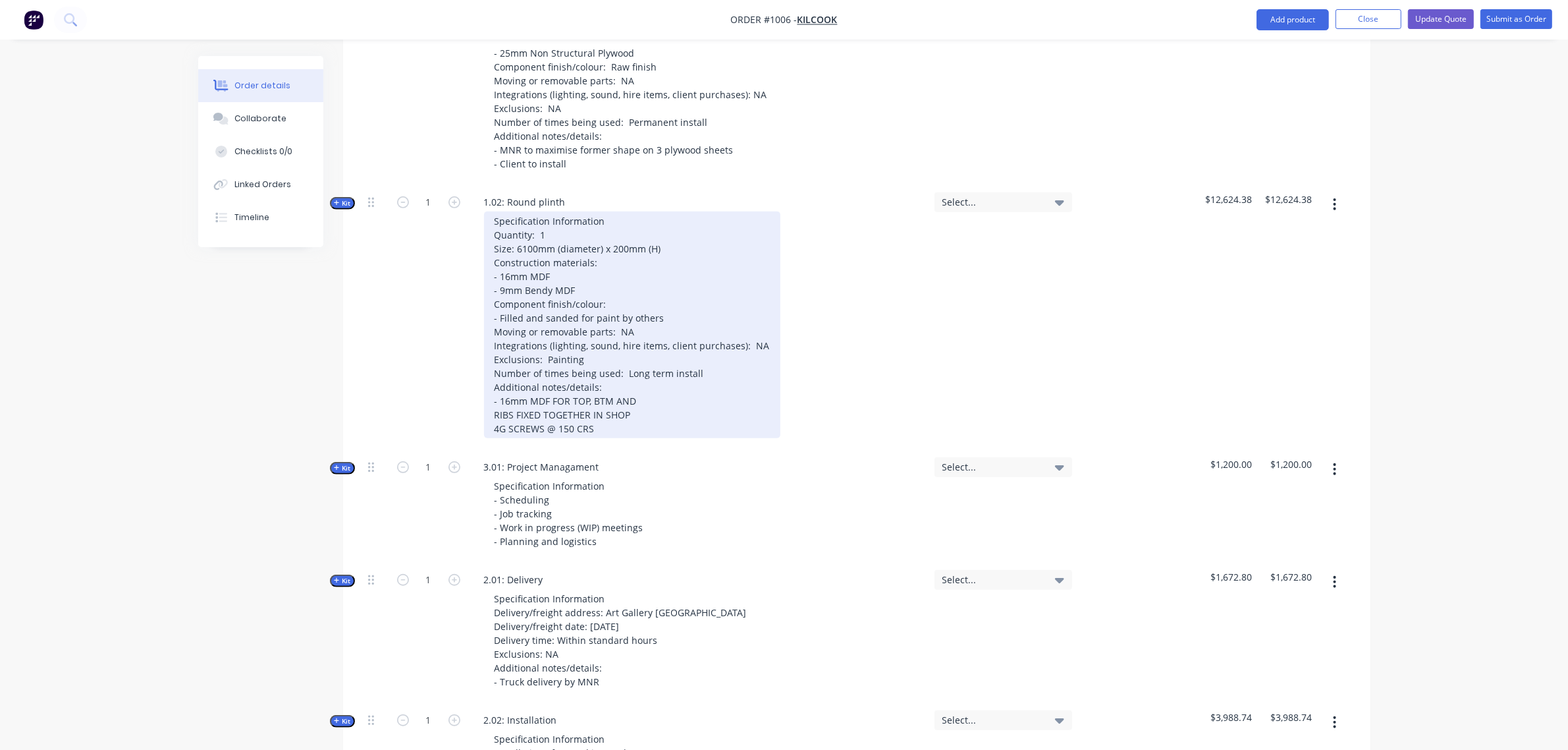
drag, startPoint x: 494, startPoint y: 397, endPoint x: 514, endPoint y: 396, distance: 20.0
click at [494, 396] on div "Specification Information Quantity: 1 Size: 6100mm (diameter) x 200mm (H) Const…" at bounding box center [633, 325] width 297 height 227
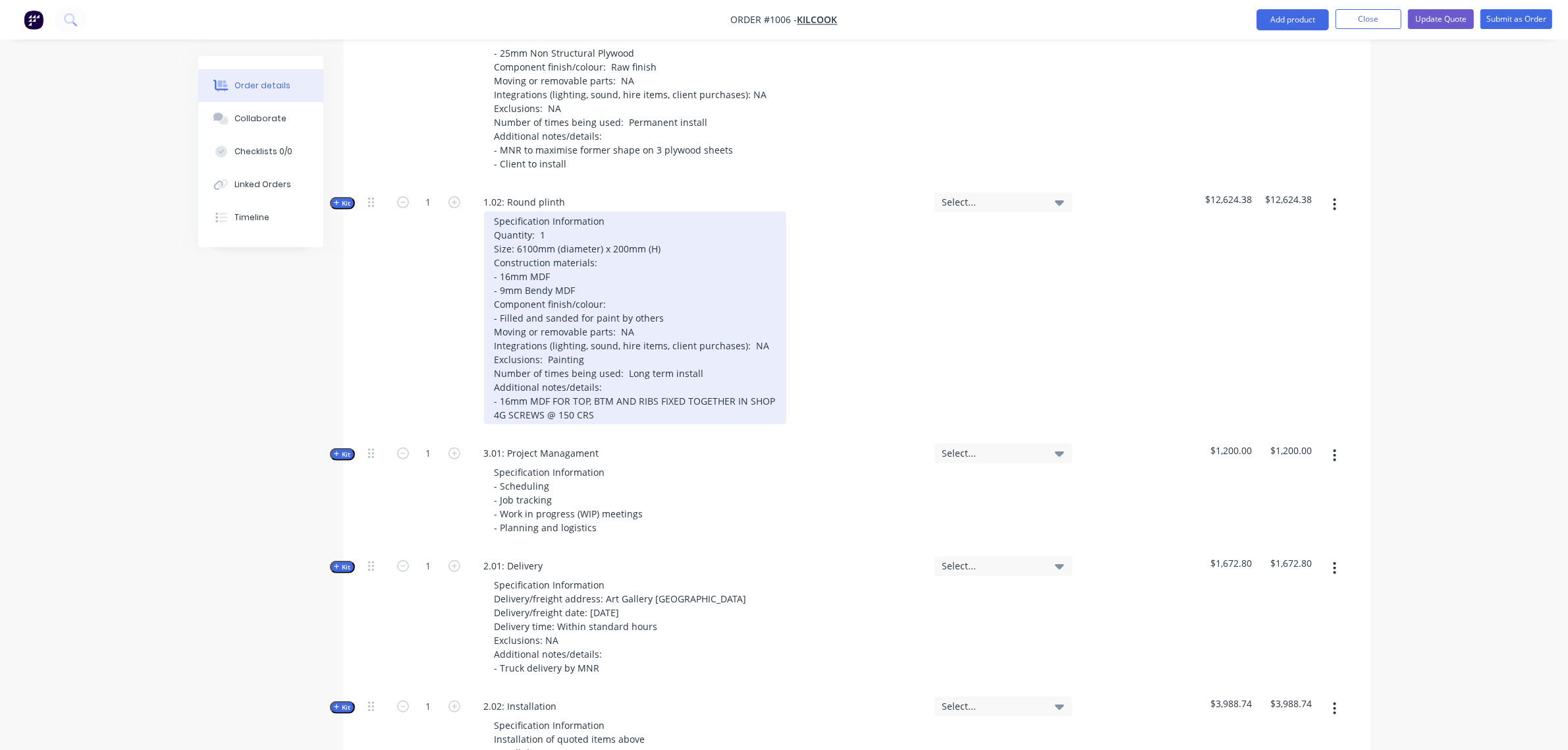
click at [491, 394] on div "Specification Information Quantity: 1 Size: 6100mm (diameter) x 200mm (H) Const…" at bounding box center [636, 318] width 302 height 213
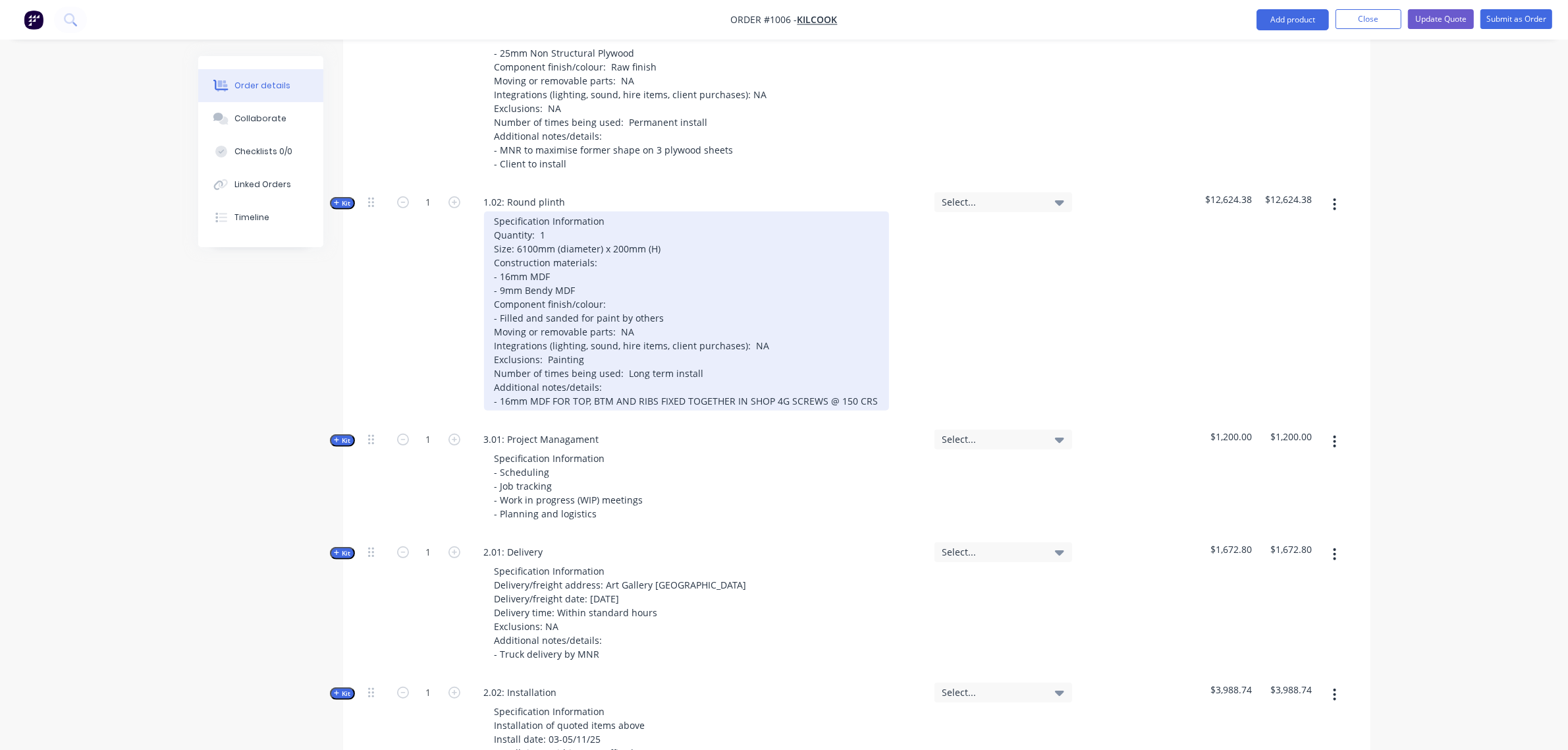
click at [873, 377] on div "Specification Information Quantity: 1 Size: 6100mm (diameter) x 200mm (H) Const…" at bounding box center [686, 311] width 405 height 199
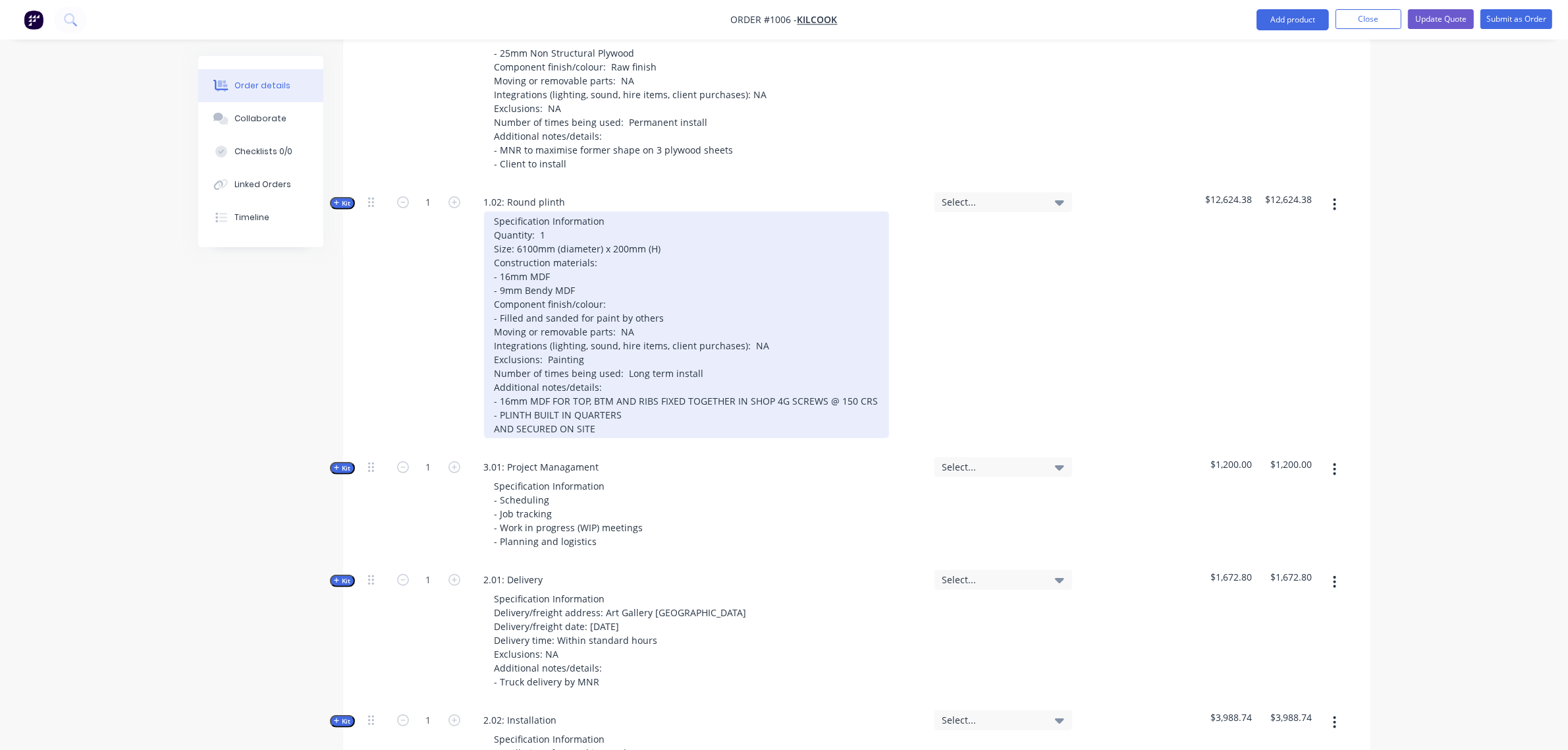
click at [495, 411] on div "Specification Information Quantity: 1 Size: 6100mm (diameter) x 200mm (H) Const…" at bounding box center [686, 325] width 405 height 227
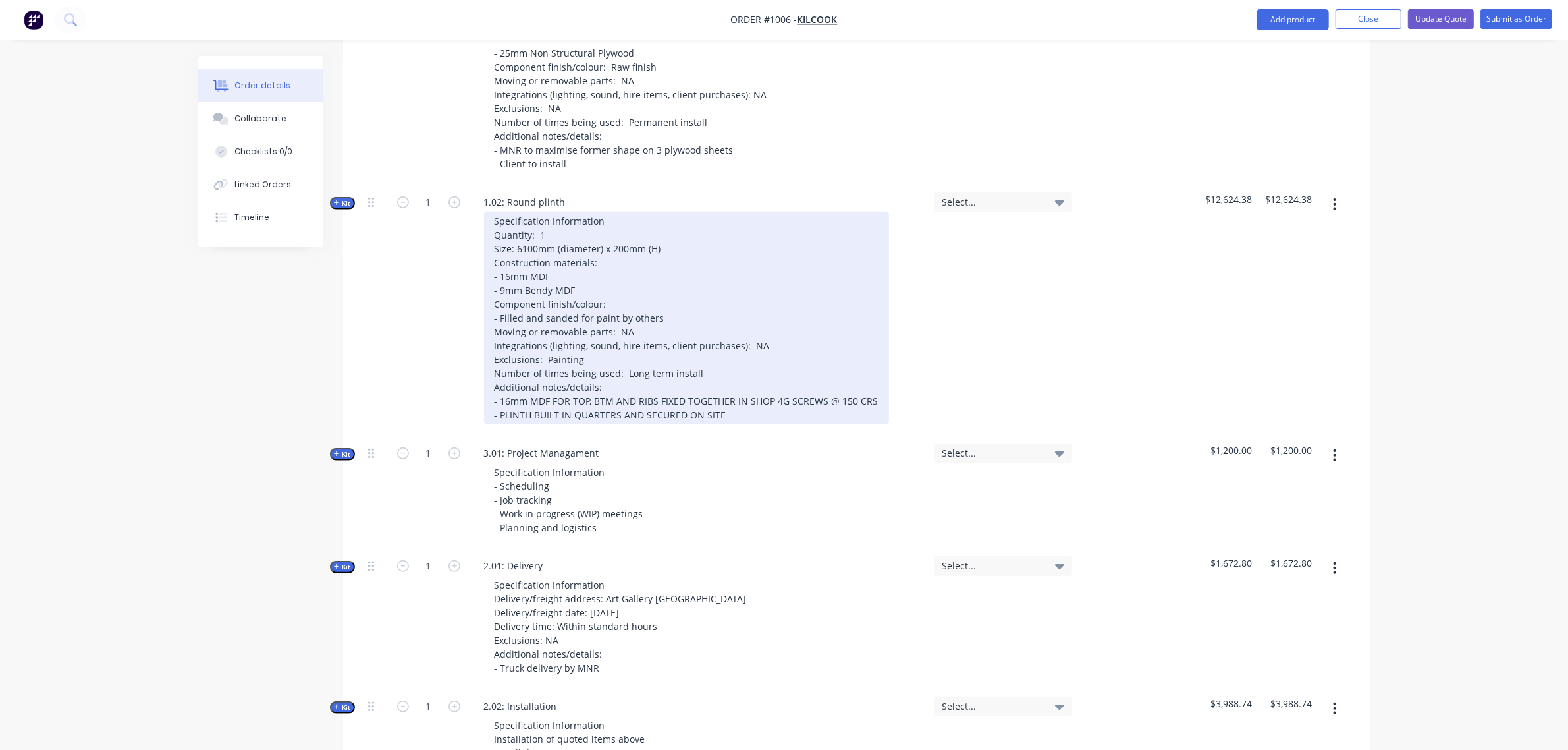
click at [729, 393] on div "Specification Information Quantity: 1 Size: 6100mm (diameter) x 200mm (H) Const…" at bounding box center [686, 318] width 405 height 213
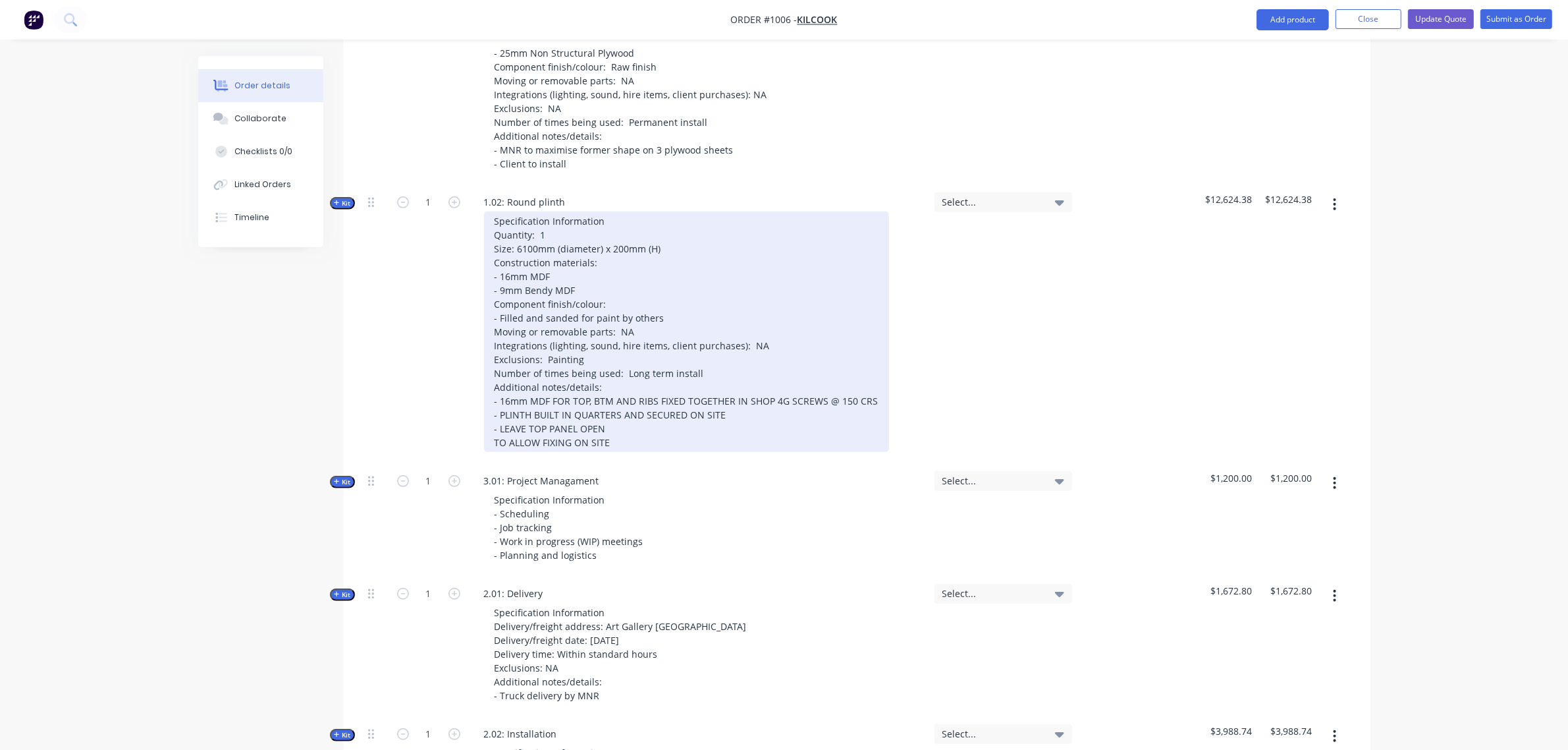
click at [495, 425] on div "Specification Information Quantity: 1 Size: 6100mm (diameter) x 200mm (H) Const…" at bounding box center [686, 331] width 405 height 240
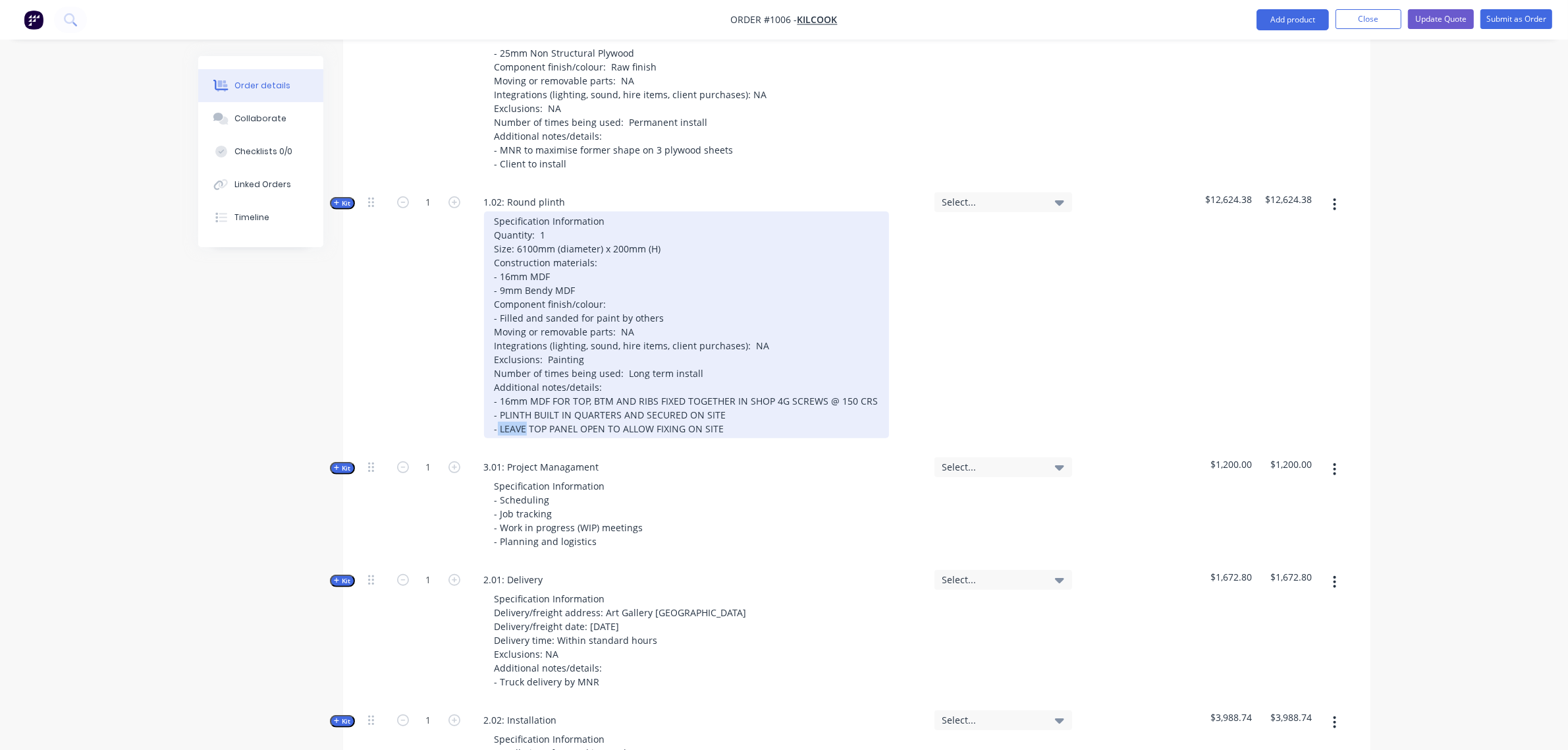
drag, startPoint x: 525, startPoint y: 409, endPoint x: 498, endPoint y: 409, distance: 27.0
click at [498, 409] on div "Specification Information Quantity: 1 Size: 6100mm (diameter) x 200mm (H) Const…" at bounding box center [686, 325] width 405 height 227
